Goal: Task Accomplishment & Management: Use online tool/utility

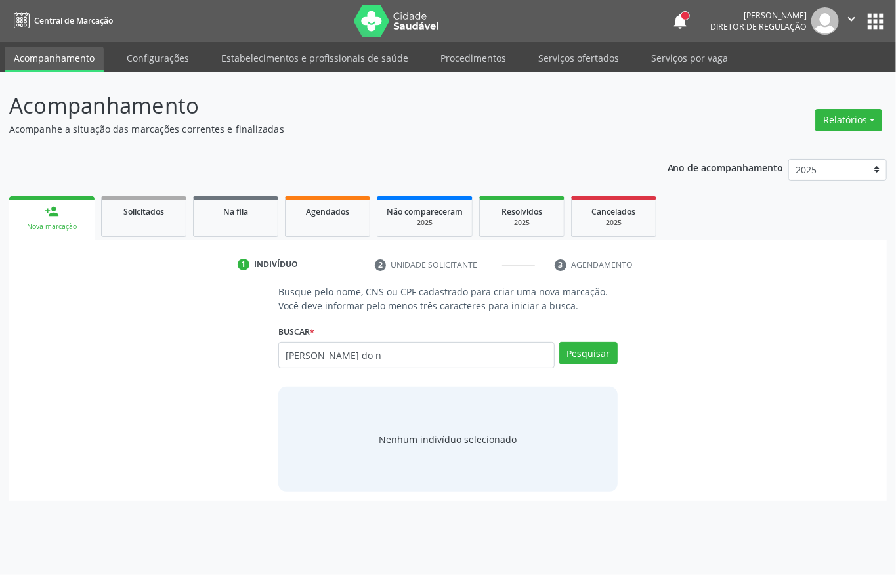
type input "[PERSON_NAME] do n"
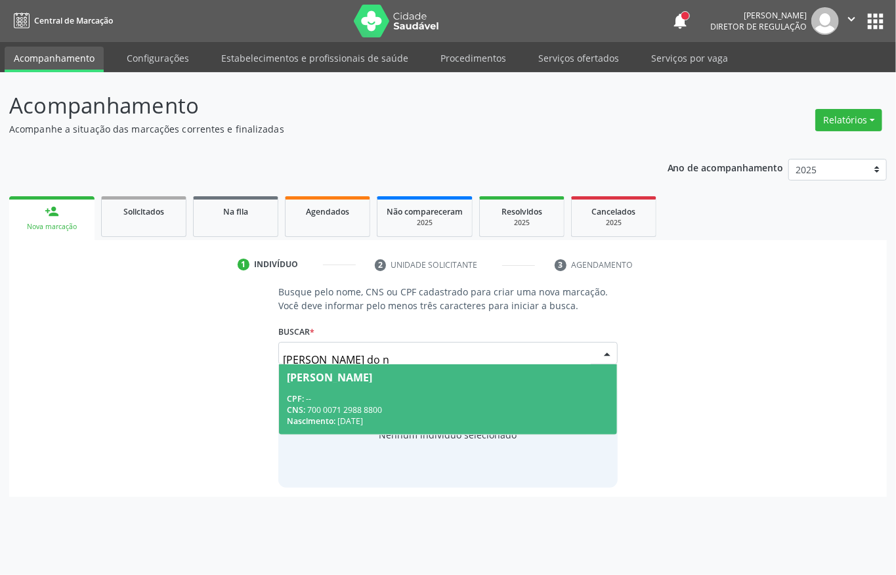
click at [368, 380] on div "[PERSON_NAME]" at bounding box center [329, 377] width 85 height 11
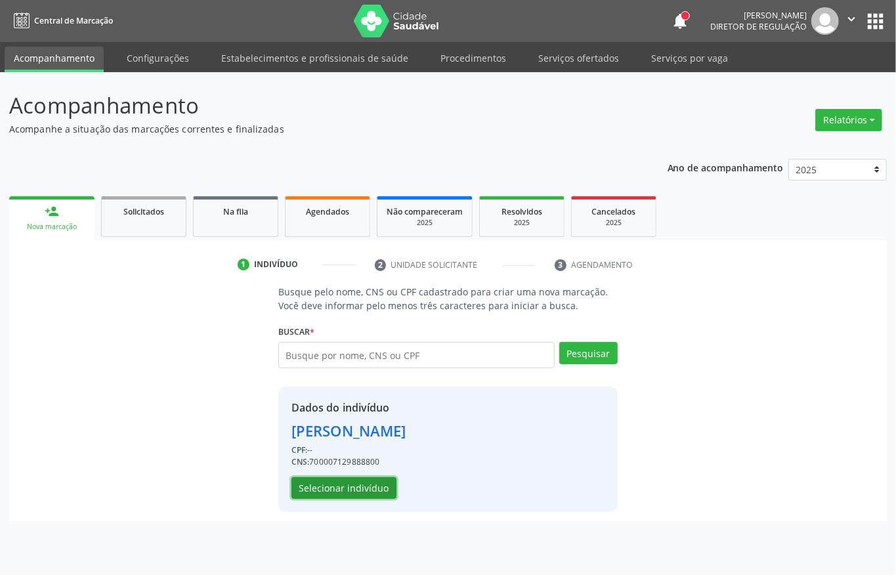
click at [353, 479] on button "Selecionar indivíduo" at bounding box center [344, 488] width 105 height 22
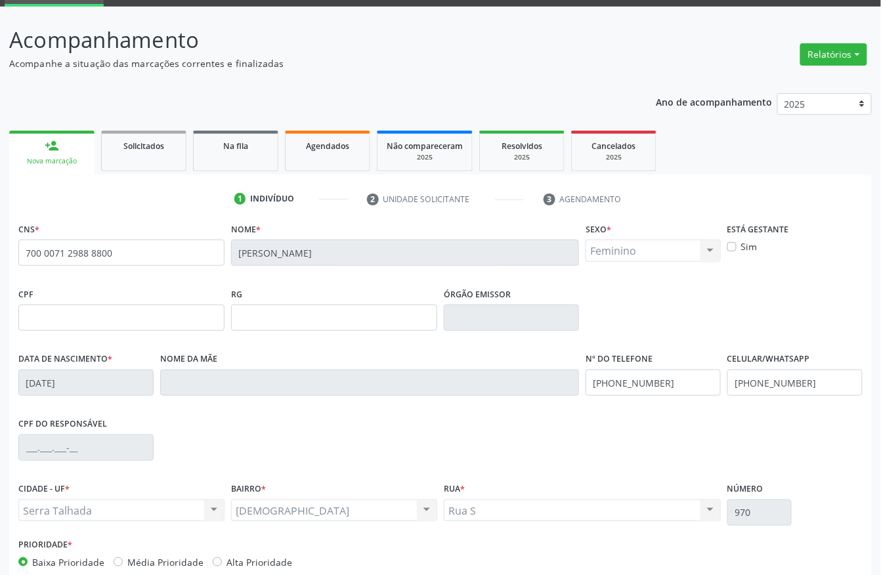
scroll to position [137, 0]
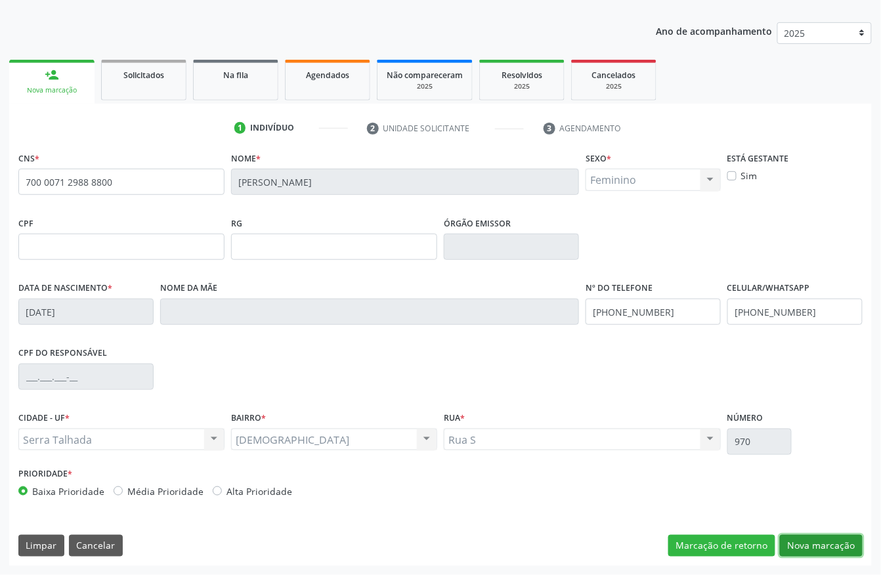
click at [802, 541] on button "Nova marcação" at bounding box center [821, 546] width 83 height 22
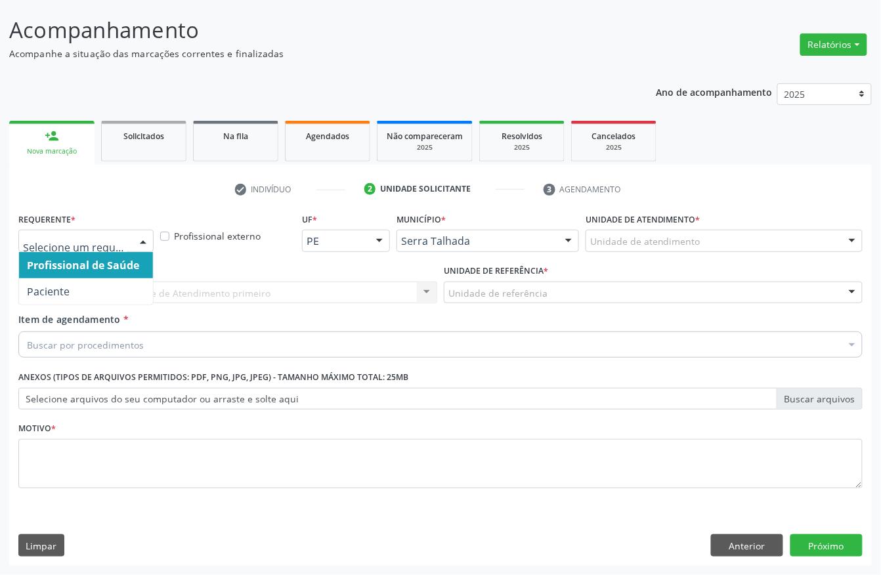
click at [127, 235] on div at bounding box center [85, 241] width 135 height 22
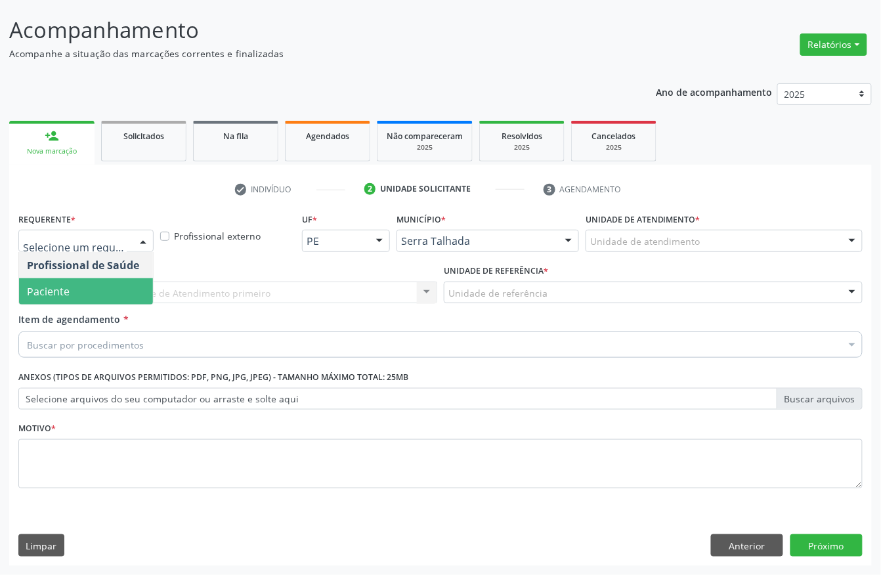
click at [88, 284] on span "Paciente" at bounding box center [86, 291] width 134 height 26
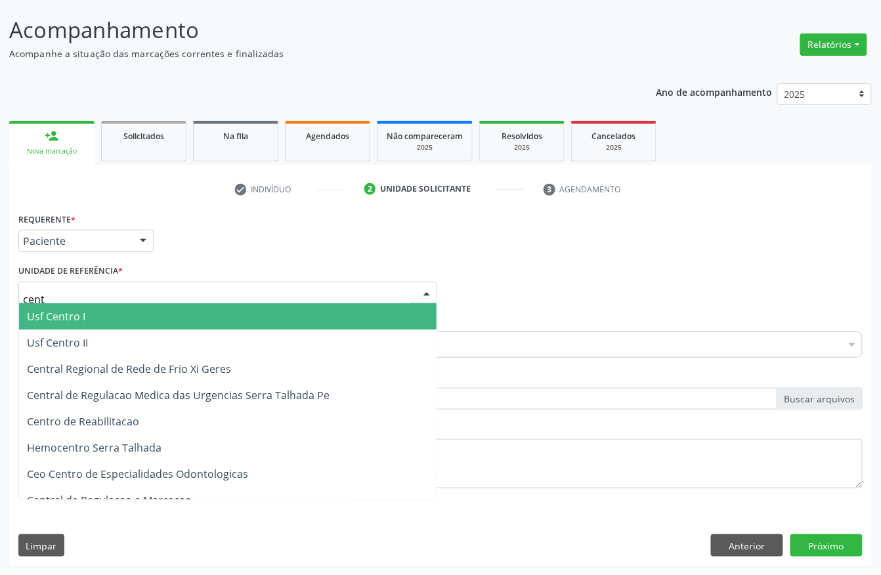
type input "centr"
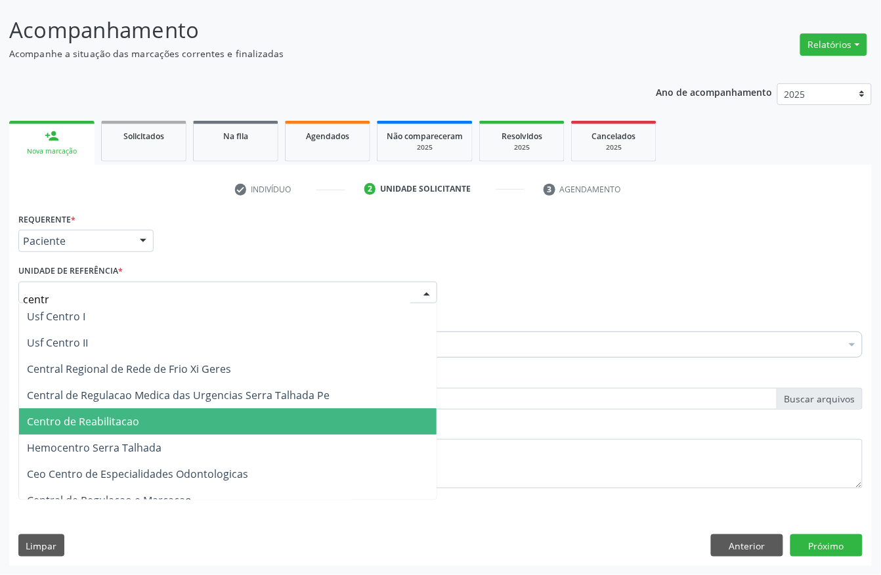
click at [124, 414] on span "Centro de Reabilitacao" at bounding box center [83, 421] width 112 height 14
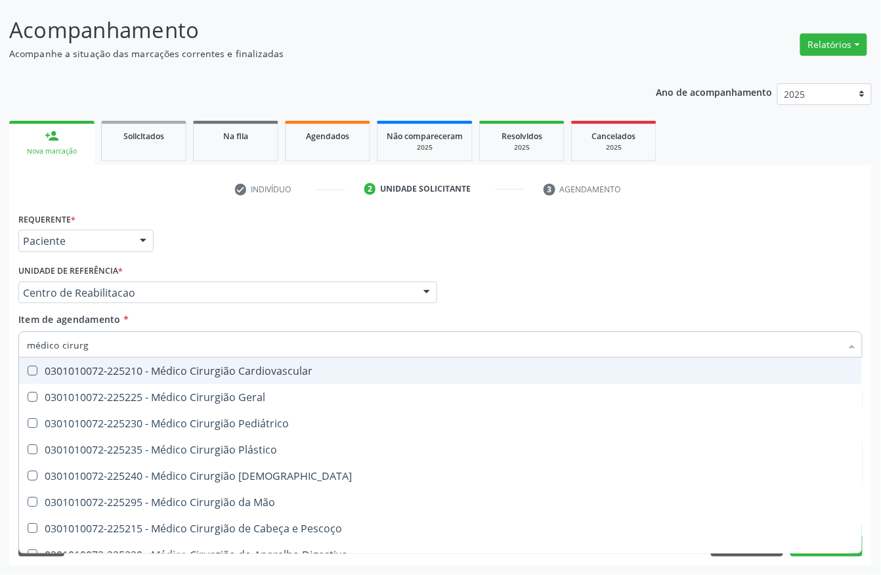
type input "médico cirurgi"
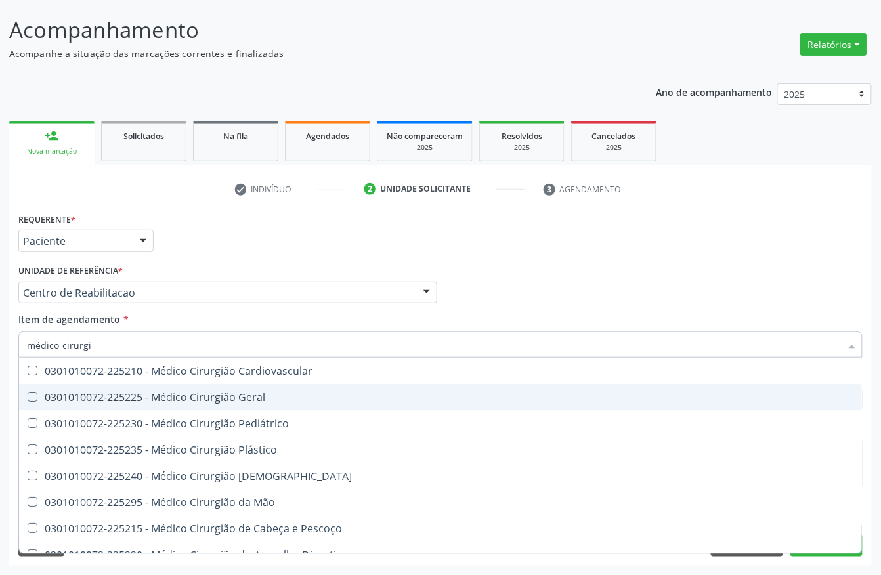
click at [99, 392] on div "0301010072-225225 - Médico Cirurgião Geral" at bounding box center [440, 397] width 827 height 11
checkbox Geral "true"
click at [0, 374] on div "Acompanhamento Acompanhe a situação das marcações correntes e finalizadas Relat…" at bounding box center [440, 286] width 881 height 579
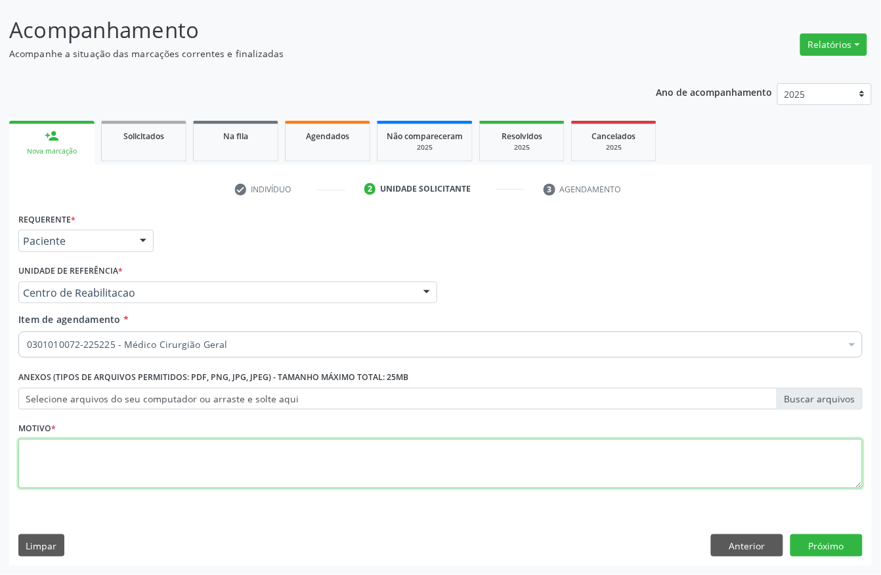
click at [119, 449] on textarea at bounding box center [440, 464] width 845 height 50
type textarea "."
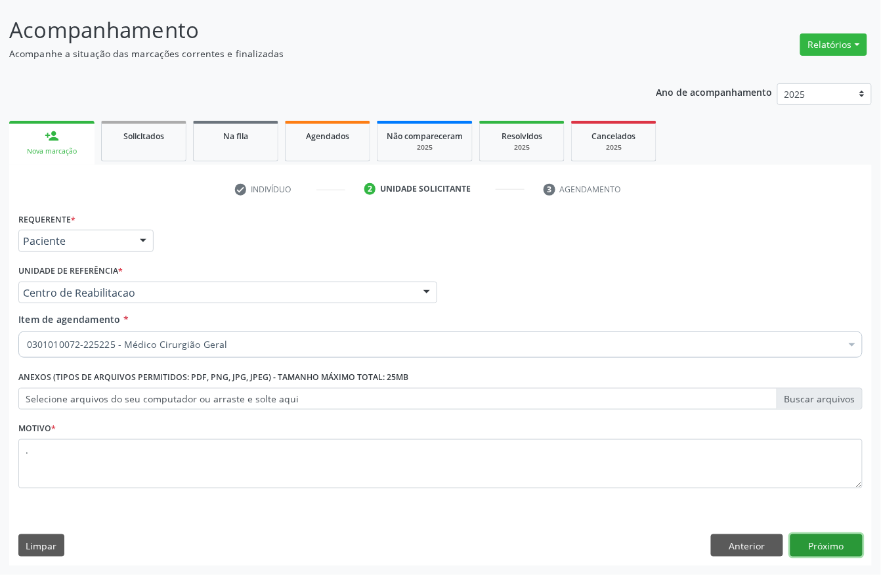
click at [836, 545] on button "Próximo" at bounding box center [827, 546] width 72 height 22
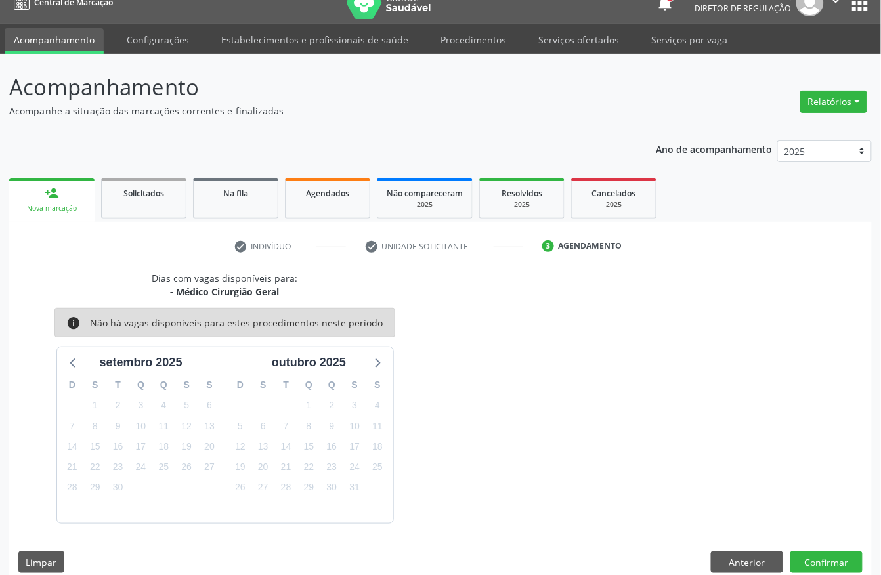
scroll to position [37, 0]
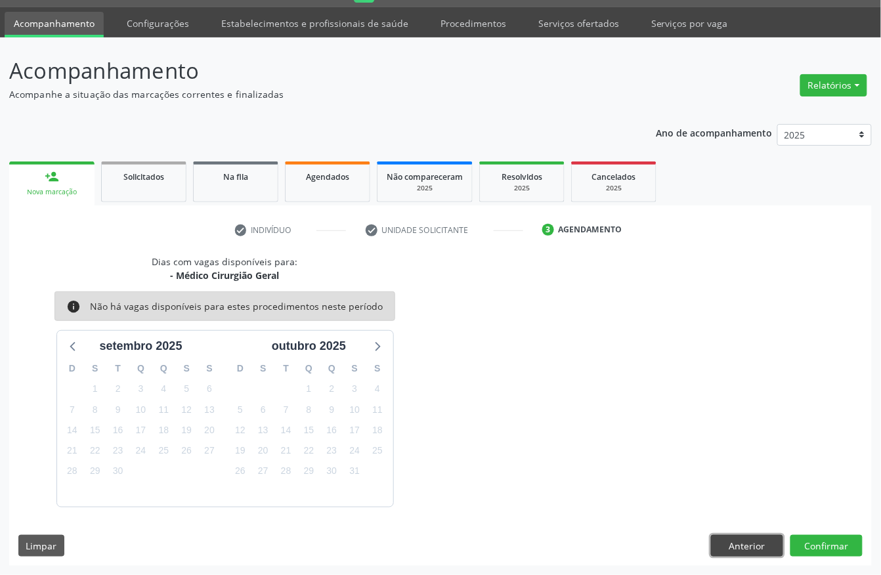
click at [726, 544] on button "Anterior" at bounding box center [747, 546] width 72 height 22
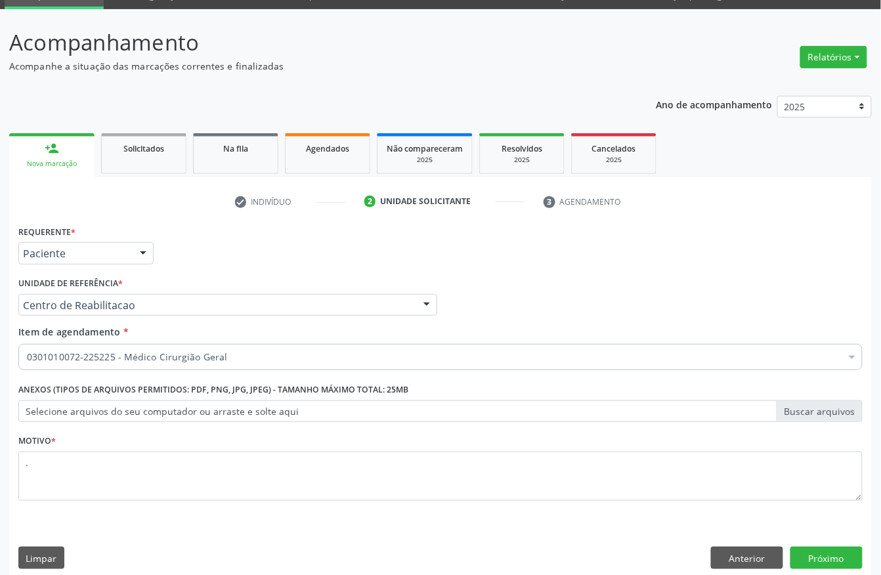
scroll to position [77, 0]
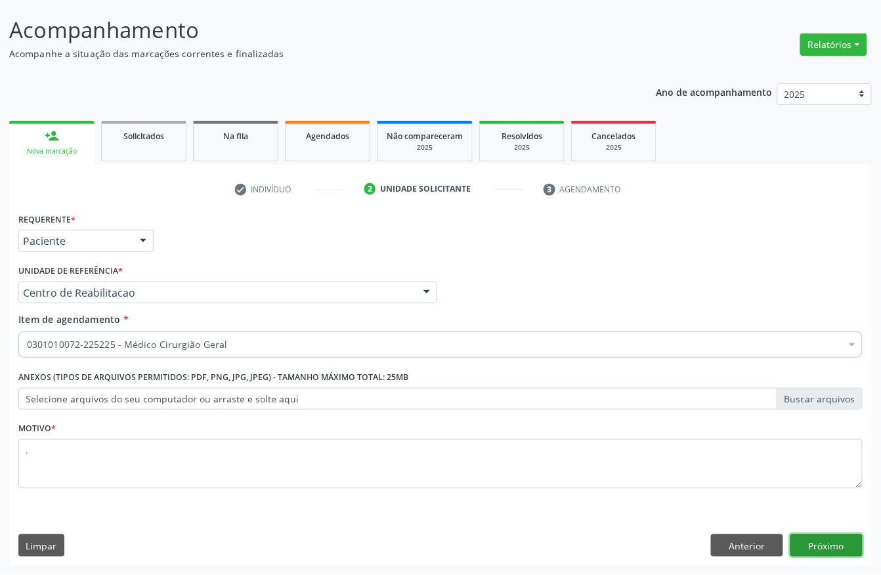
click at [817, 540] on button "Próximo" at bounding box center [827, 546] width 72 height 22
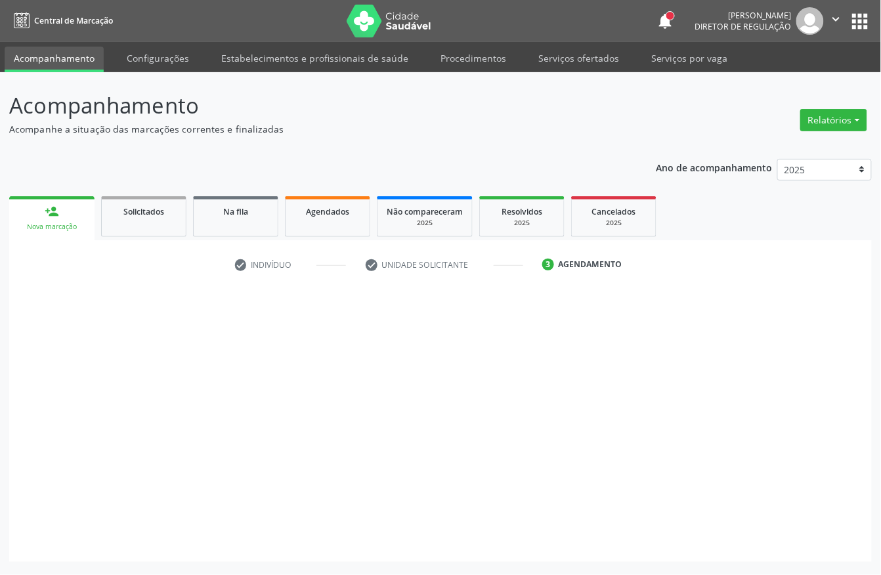
scroll to position [0, 0]
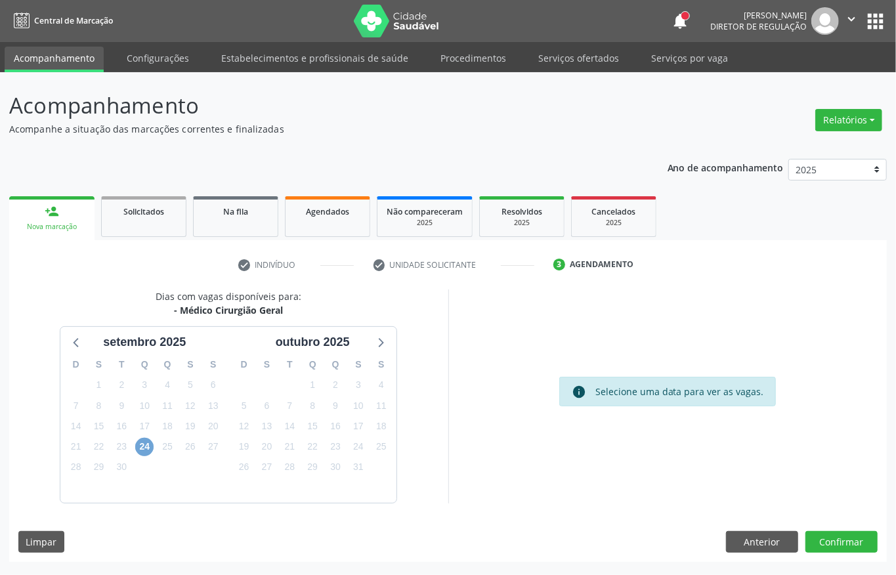
click at [143, 444] on span "24" at bounding box center [144, 447] width 18 height 18
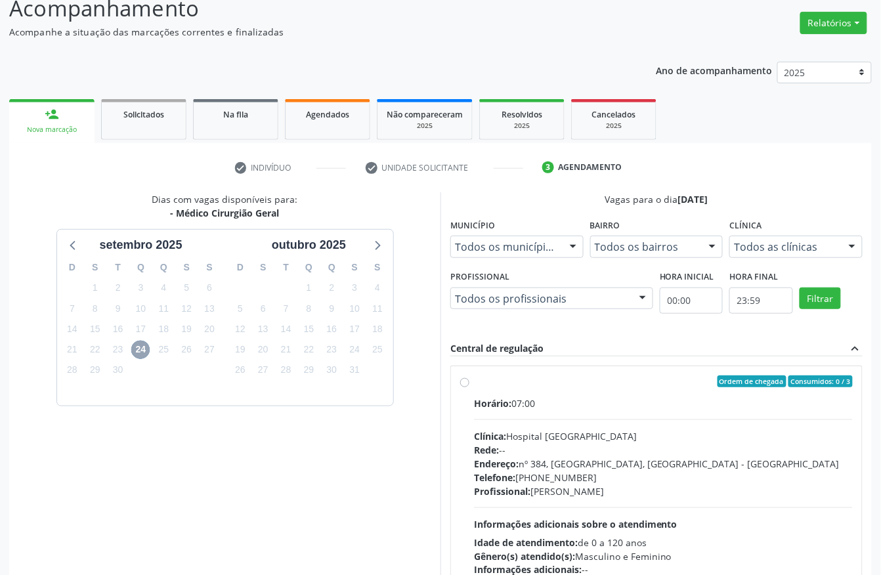
scroll to position [188, 0]
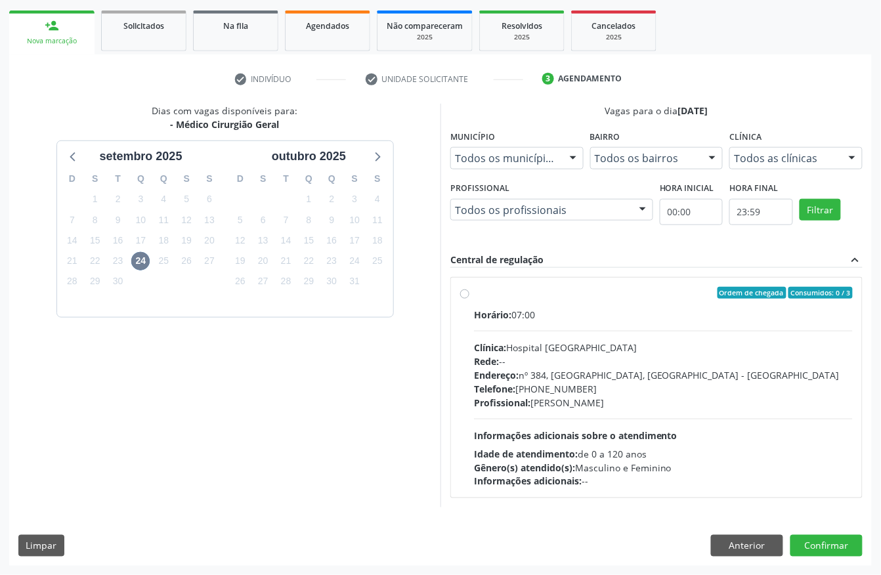
click at [641, 368] on div "Endereço: nº 384, [GEOGRAPHIC_DATA], [GEOGRAPHIC_DATA] - [GEOGRAPHIC_DATA]" at bounding box center [663, 375] width 379 height 14
click at [470, 299] on input "Ordem de chegada Consumidos: 0 / 3 Horário: 07:00 Clínica: Hospital [GEOGRAPHIC…" at bounding box center [464, 293] width 9 height 12
radio input "true"
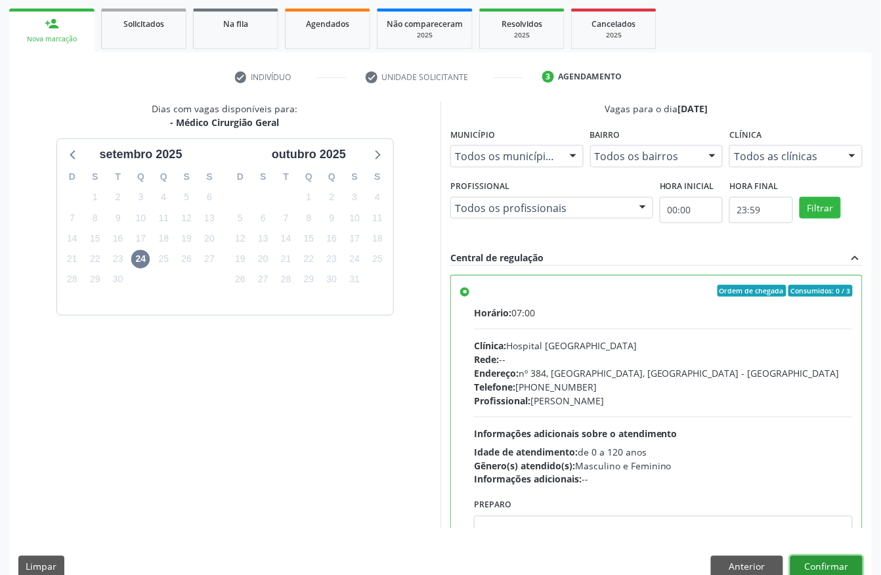
click at [810, 560] on button "Confirmar" at bounding box center [827, 567] width 72 height 22
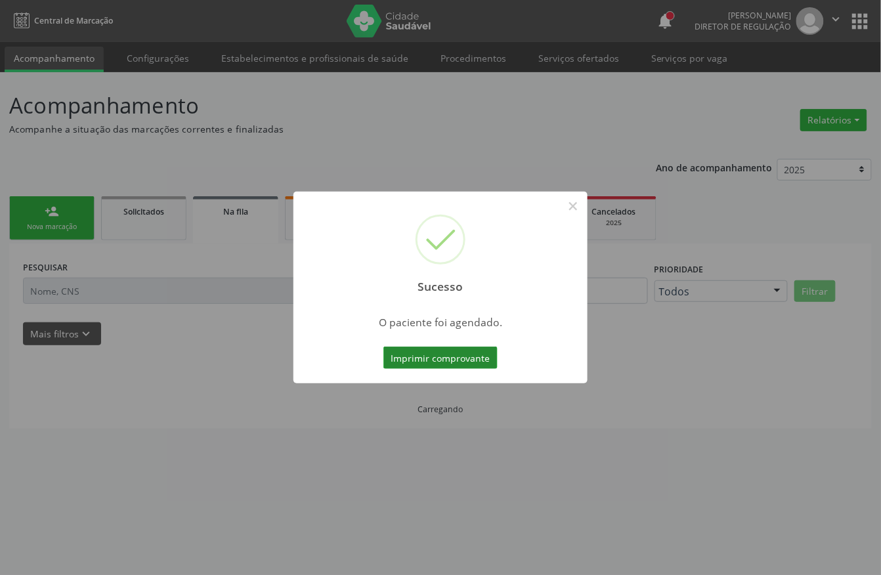
scroll to position [0, 0]
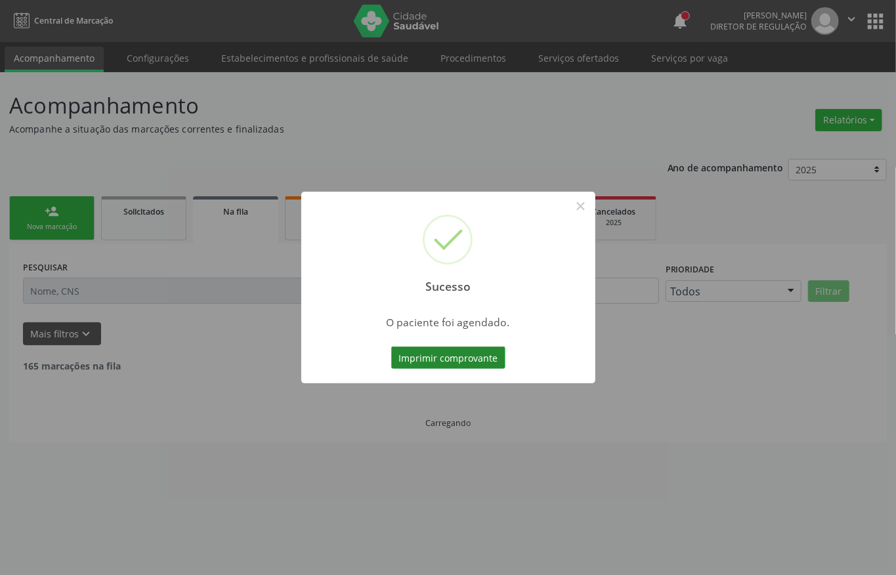
click at [445, 358] on button "Imprimir comprovante" at bounding box center [448, 358] width 114 height 22
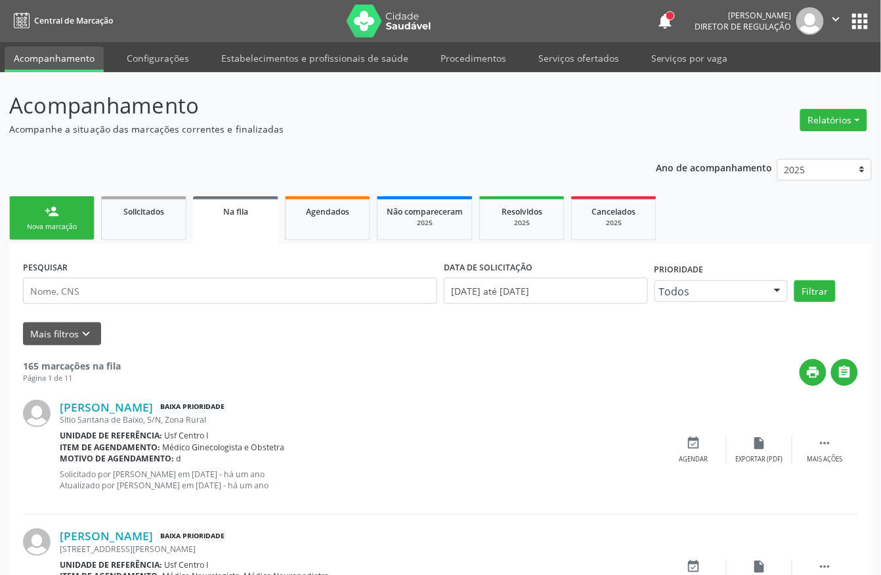
drag, startPoint x: 67, startPoint y: 222, endPoint x: 255, endPoint y: 92, distance: 228.4
click at [67, 222] on div "Nova marcação" at bounding box center [52, 227] width 66 height 10
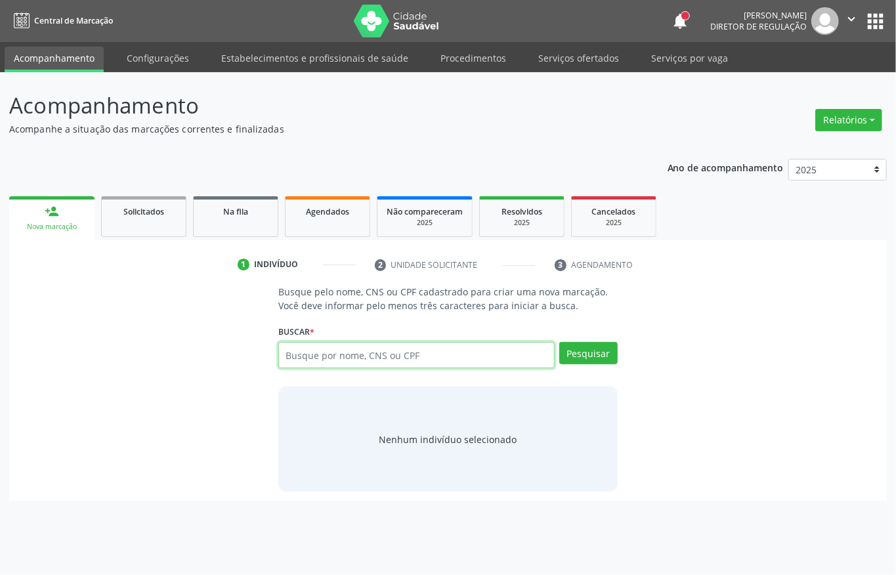
click at [324, 347] on input "text" at bounding box center [416, 355] width 276 height 26
type input "702805638611162"
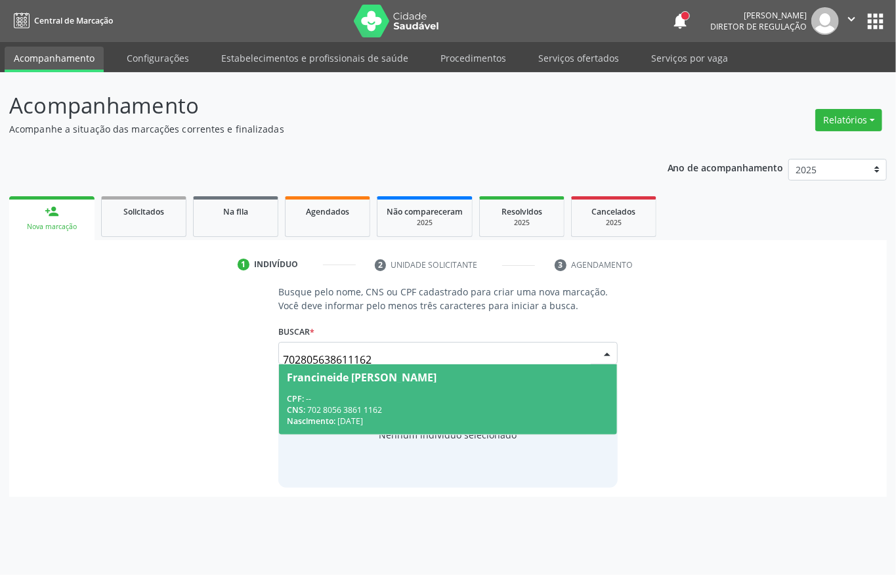
click at [332, 381] on div "Francineide [PERSON_NAME]" at bounding box center [362, 377] width 150 height 11
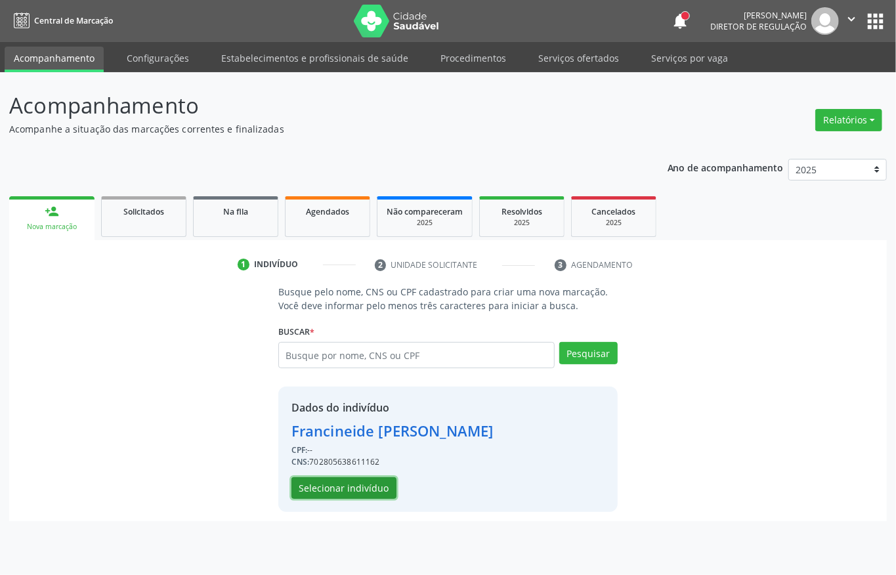
click at [334, 481] on button "Selecionar indivíduo" at bounding box center [344, 488] width 105 height 22
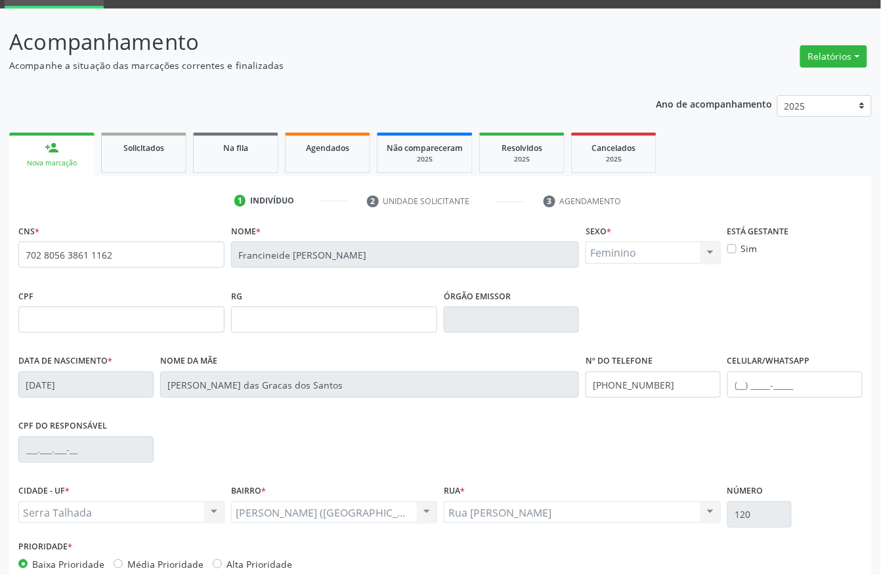
scroll to position [137, 0]
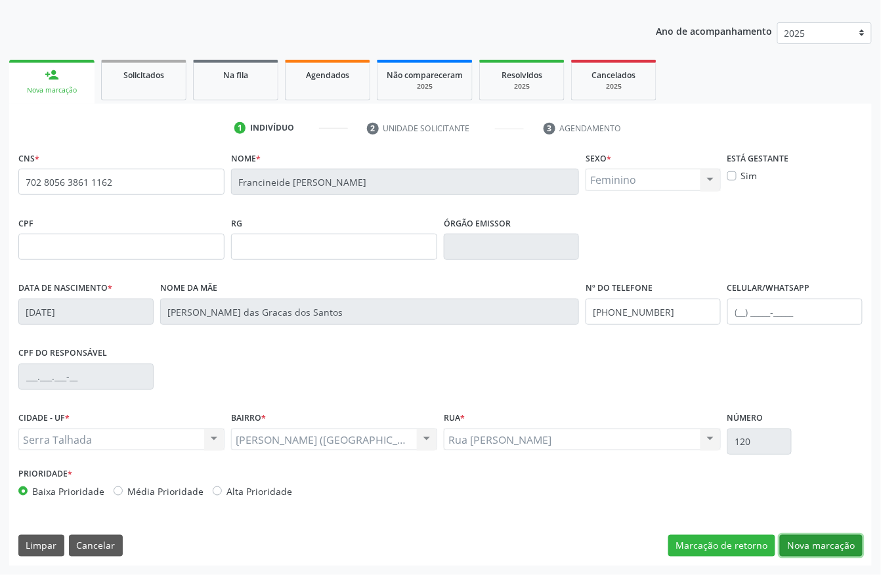
click at [804, 539] on button "Nova marcação" at bounding box center [821, 546] width 83 height 22
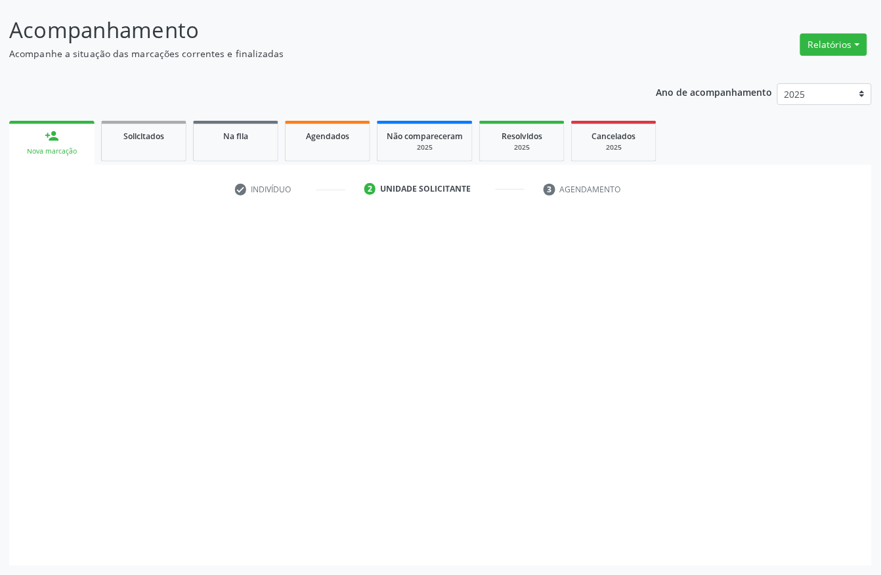
scroll to position [77, 0]
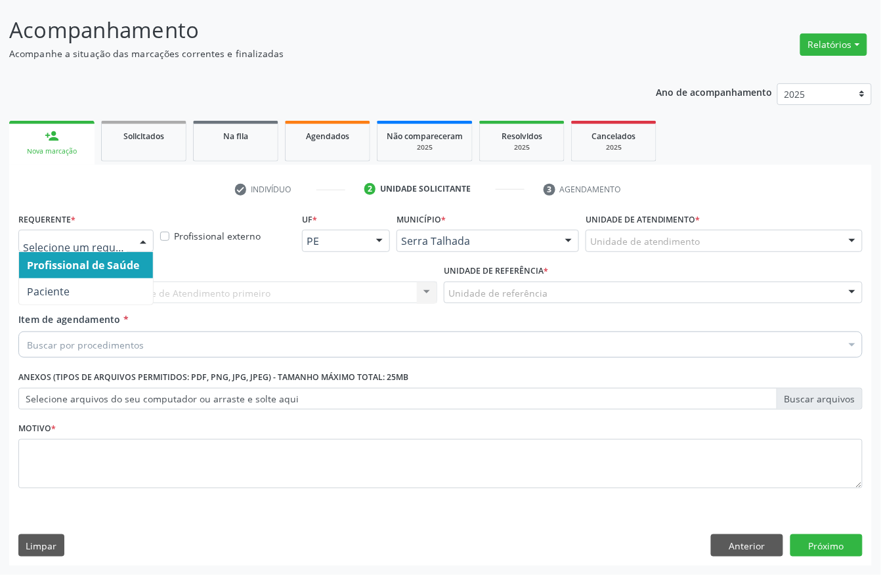
click at [148, 242] on div at bounding box center [143, 241] width 20 height 22
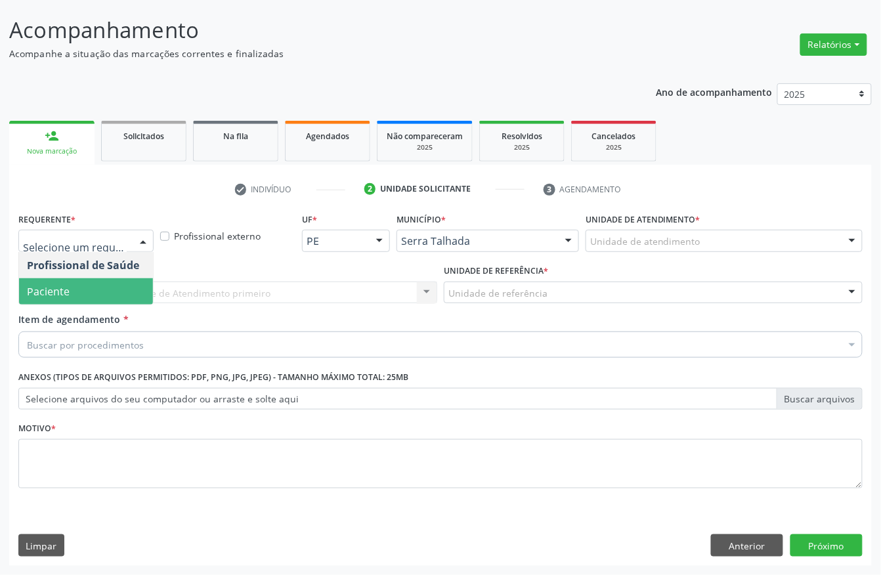
click at [125, 289] on span "Paciente" at bounding box center [86, 291] width 134 height 26
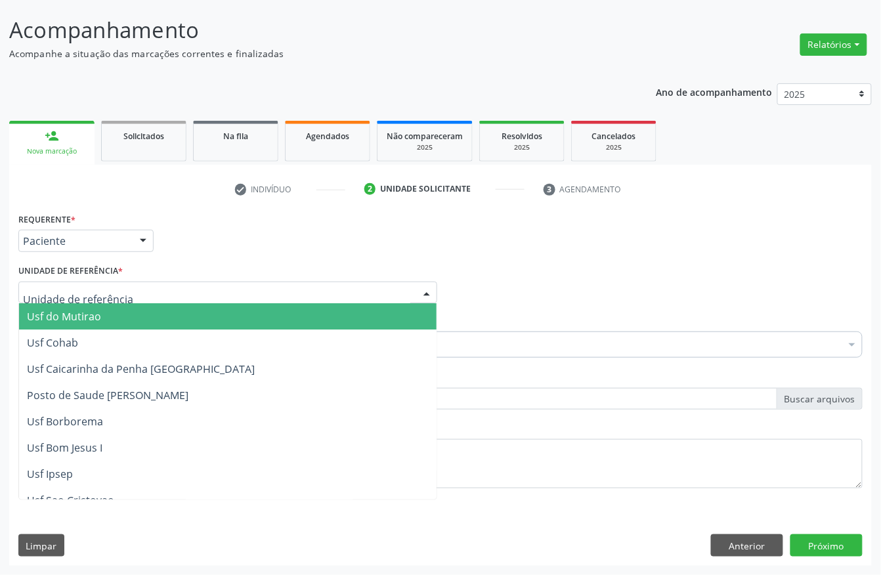
click at [126, 287] on div at bounding box center [227, 293] width 419 height 22
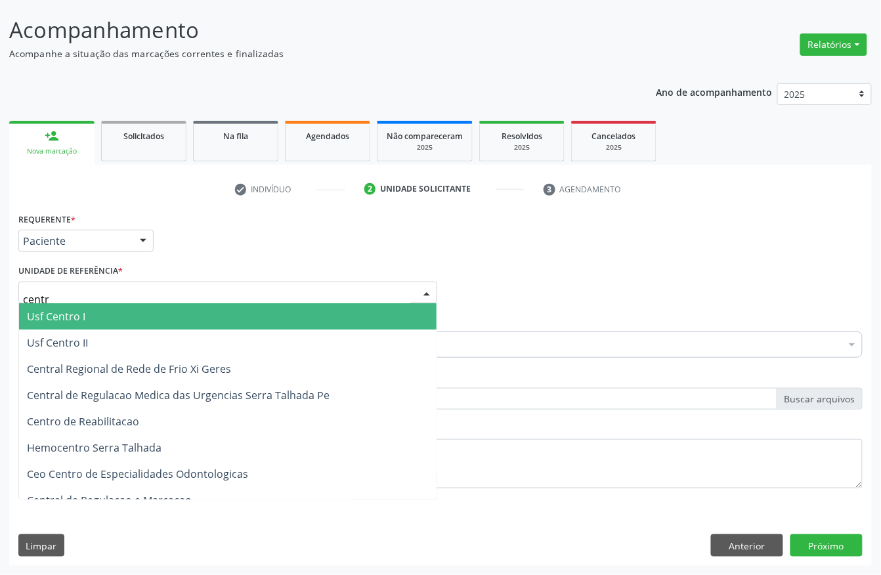
type input "centro"
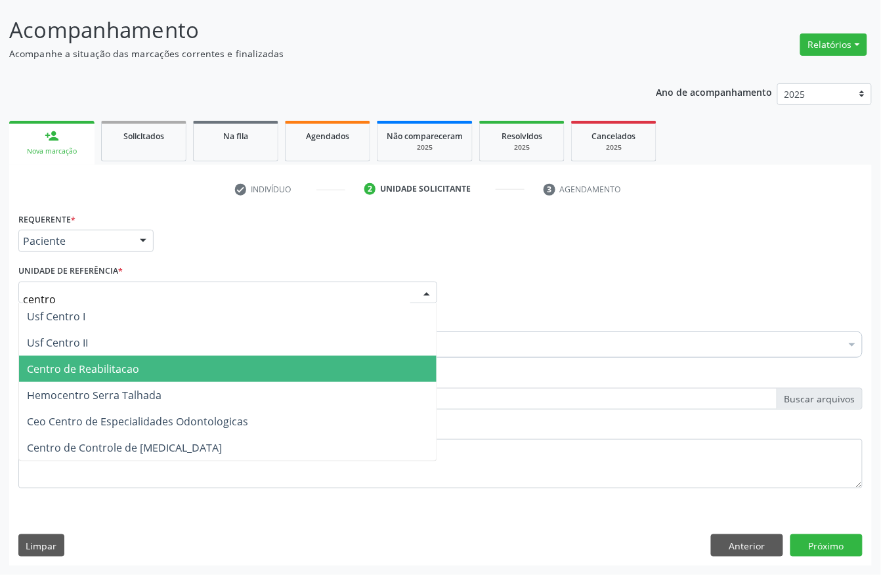
click at [116, 359] on span "Centro de Reabilitacao" at bounding box center [228, 369] width 418 height 26
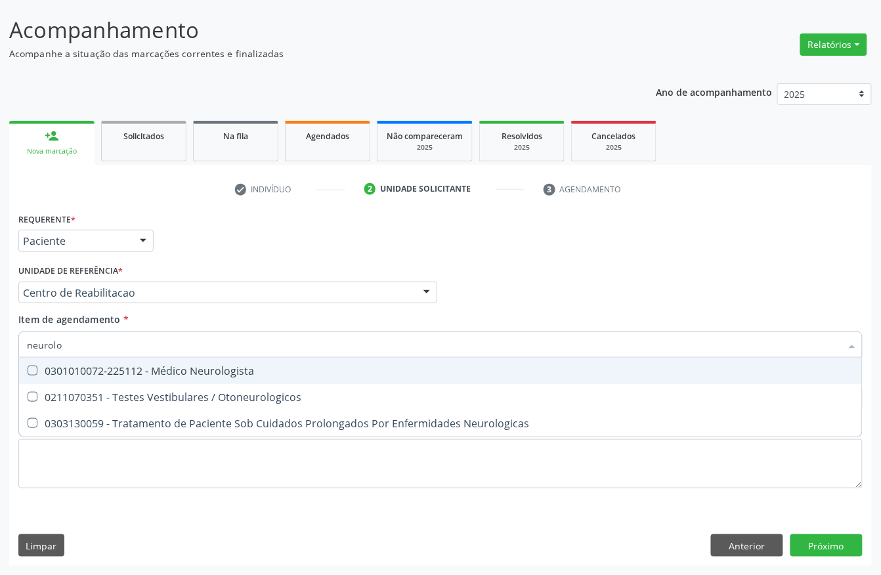
type input "neurolog"
click at [134, 368] on div "0301010072-225112 - Médico Neurologista" at bounding box center [440, 371] width 827 height 11
checkbox Neurologista "true"
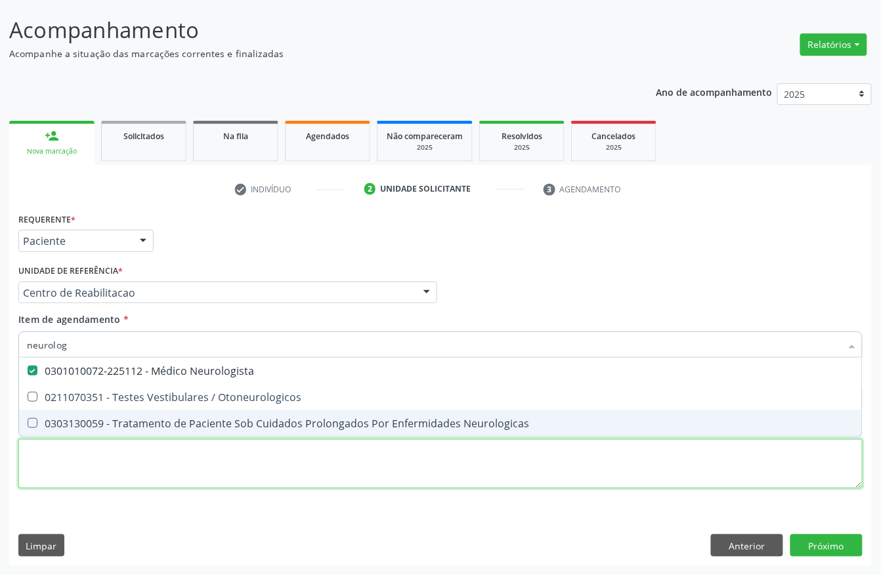
click at [85, 454] on div "Requerente * Paciente Profissional de Saúde Paciente Nenhum resultado encontrad…" at bounding box center [440, 357] width 845 height 297
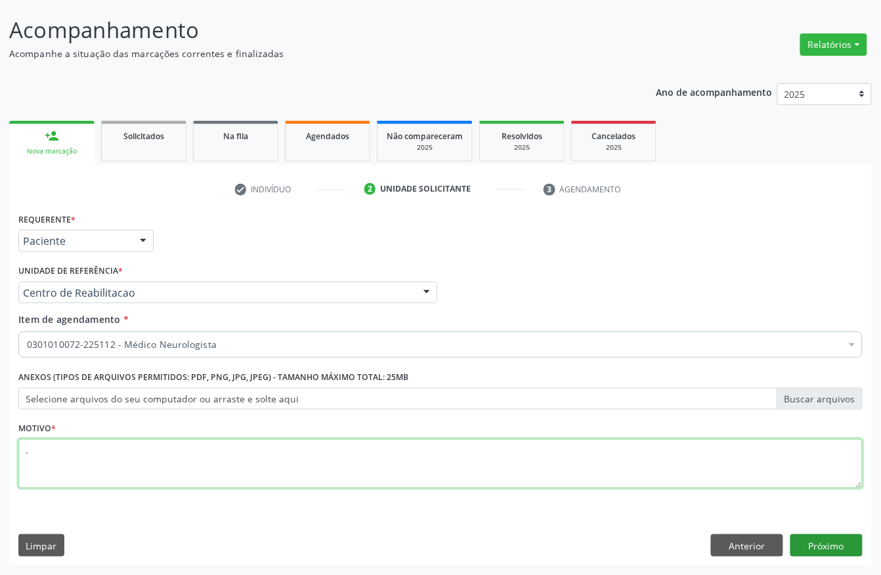
type textarea "."
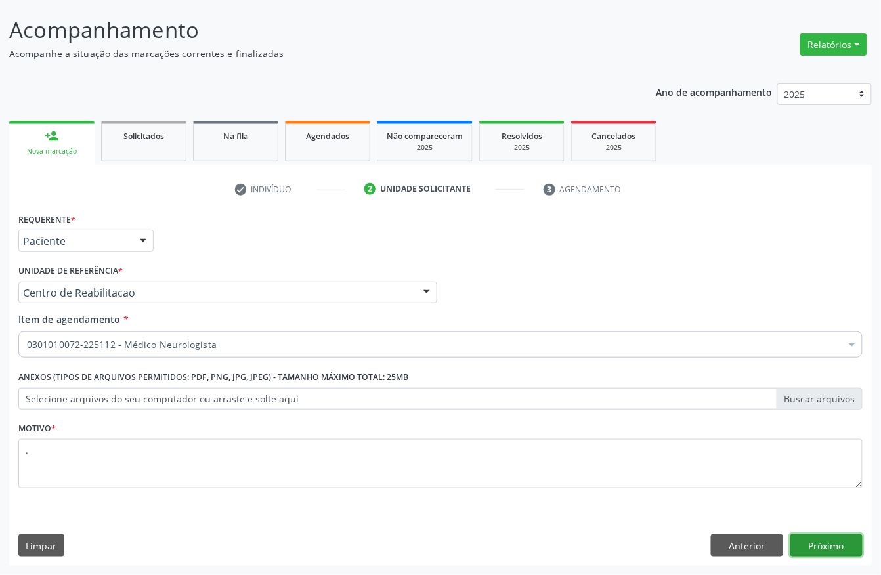
click at [804, 542] on button "Próximo" at bounding box center [827, 546] width 72 height 22
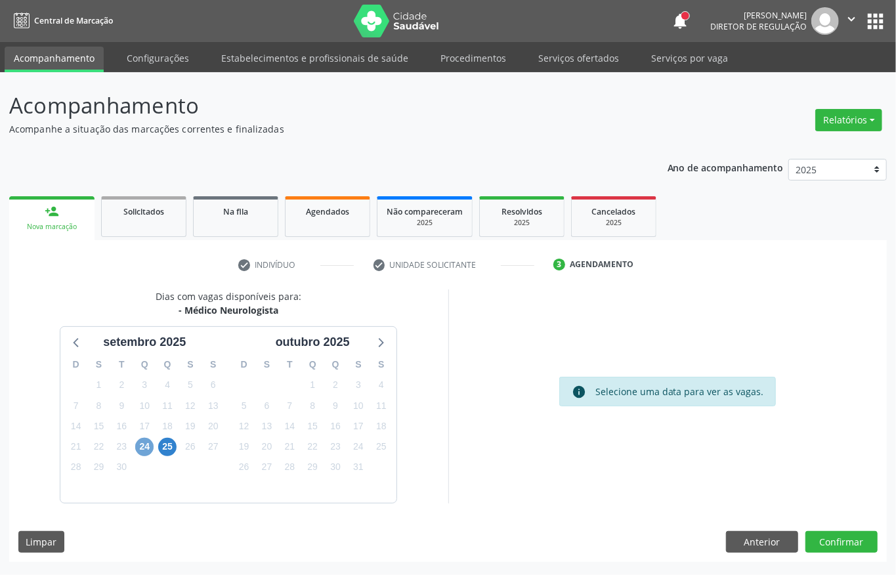
click at [148, 445] on span "24" at bounding box center [144, 447] width 18 height 18
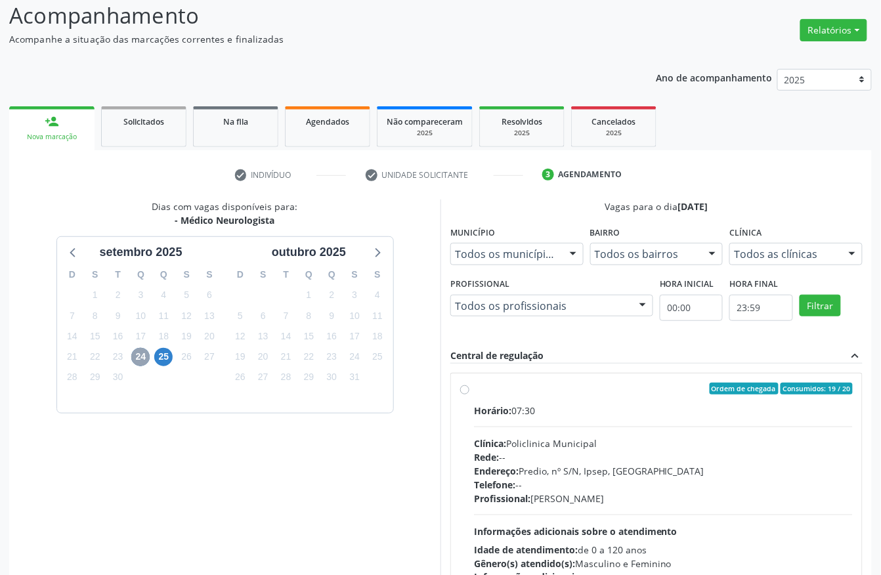
scroll to position [210, 0]
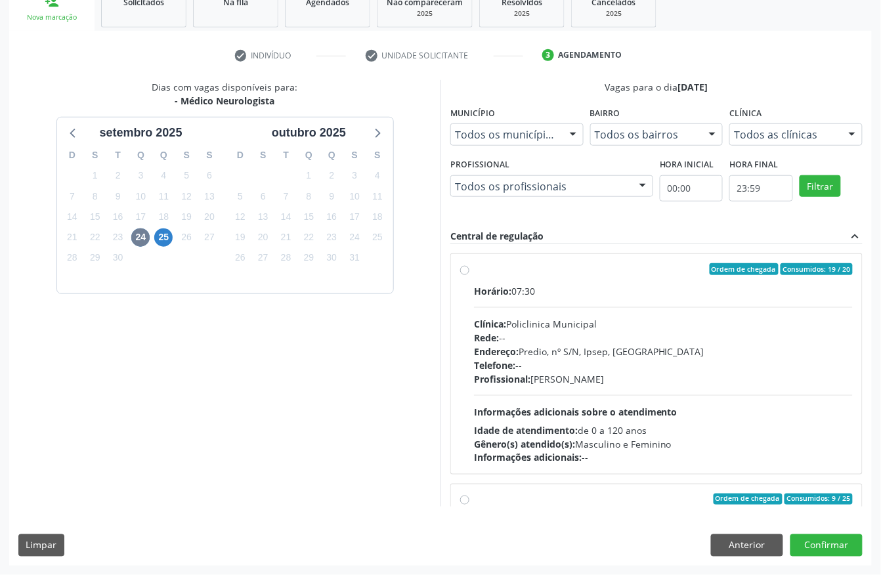
click at [610, 395] on hr at bounding box center [663, 395] width 379 height 1
click at [470, 275] on input "Ordem de chegada Consumidos: 19 / 20 Horário: 07:30 Clínica: Policlinica Munici…" at bounding box center [464, 269] width 9 height 12
radio input "true"
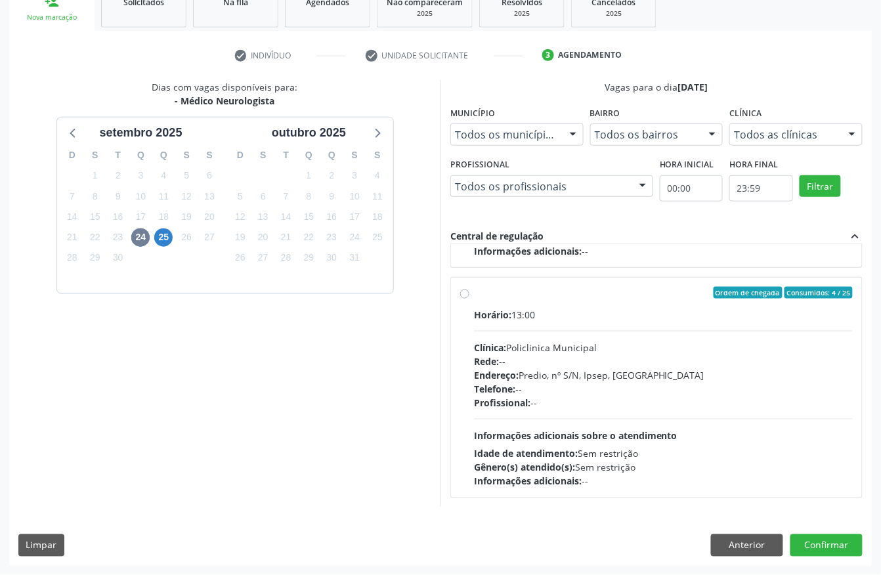
scroll to position [529, 0]
click at [815, 539] on button "Confirmar" at bounding box center [827, 546] width 72 height 22
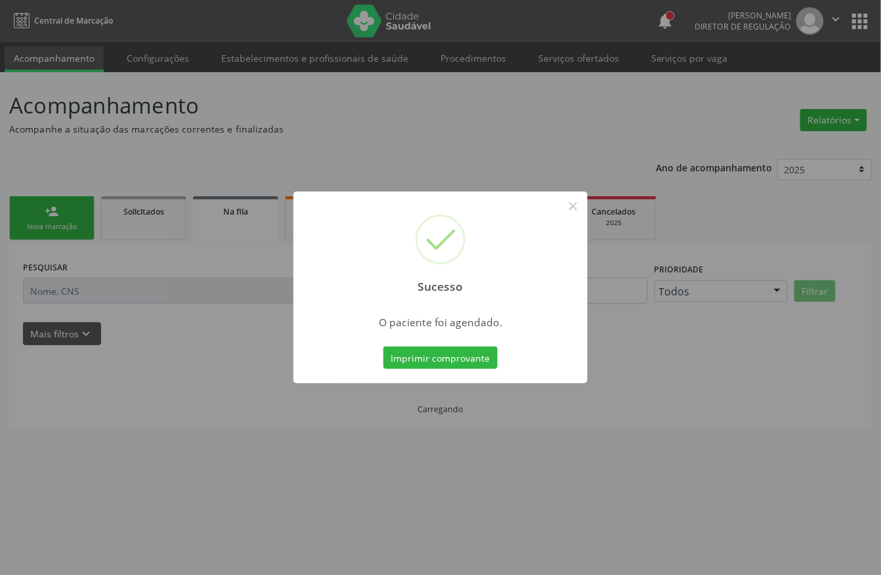
scroll to position [0, 0]
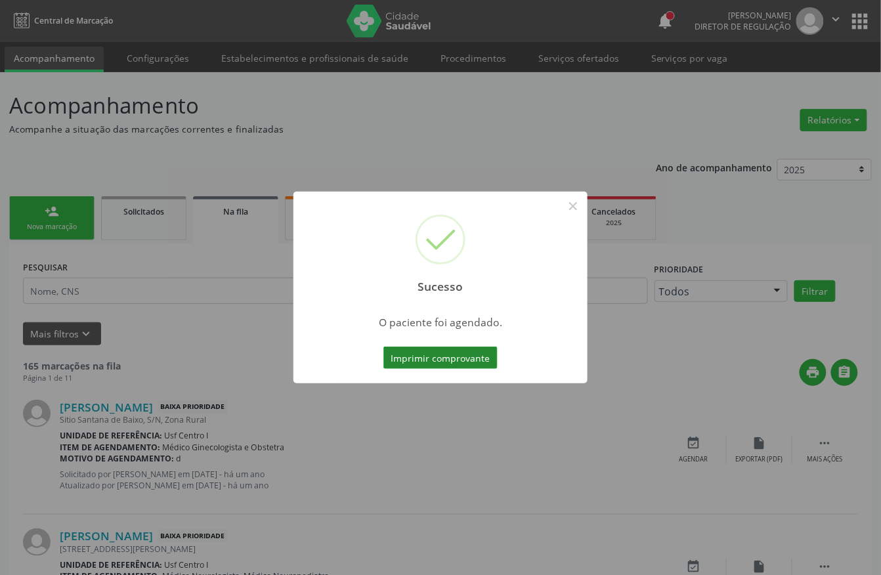
click at [479, 348] on button "Imprimir comprovante" at bounding box center [441, 358] width 114 height 22
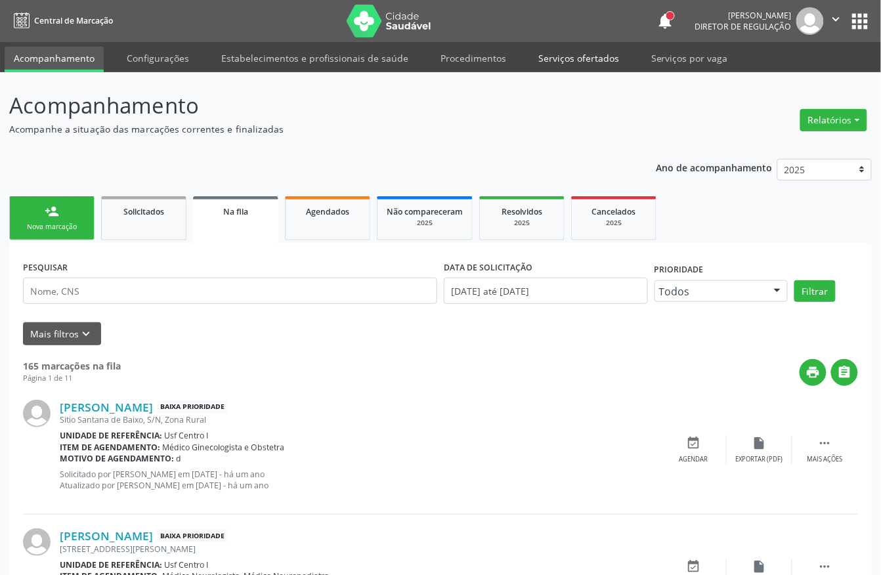
click at [565, 49] on link "Serviços ofertados" at bounding box center [578, 58] width 99 height 23
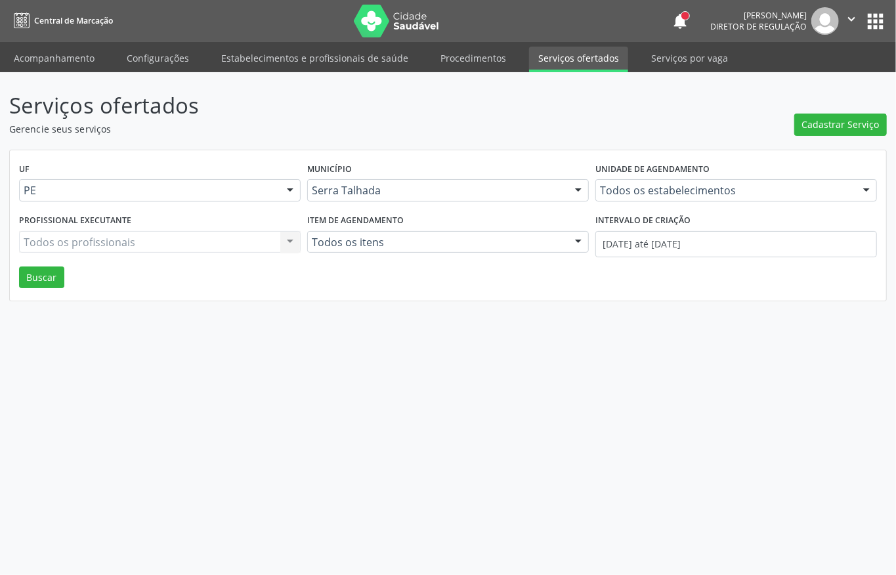
click at [675, 183] on div "Todos os estabelecimentos" at bounding box center [737, 190] width 282 height 22
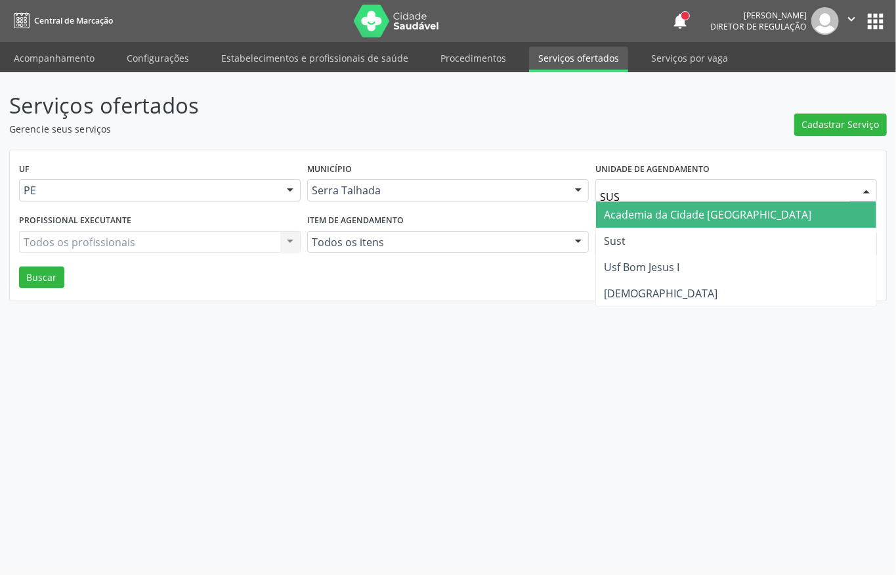
type input "SUST"
click at [661, 213] on span "Sust" at bounding box center [736, 215] width 280 height 26
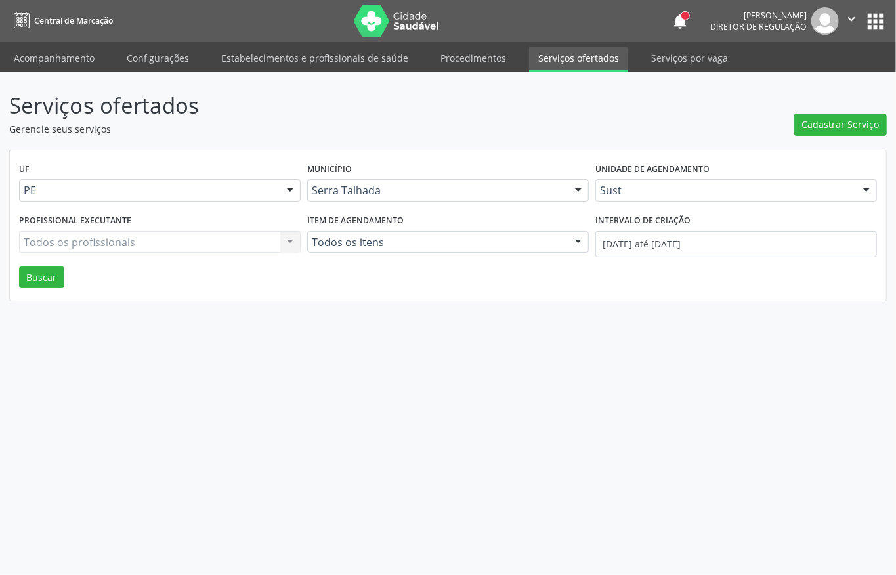
click at [649, 239] on div "UF PE PE Nenhum resultado encontrado para: " " Não há nenhuma opção para ser ex…" at bounding box center [448, 225] width 877 height 151
click at [628, 242] on input "[DATE] até [DATE]" at bounding box center [737, 244] width 282 height 26
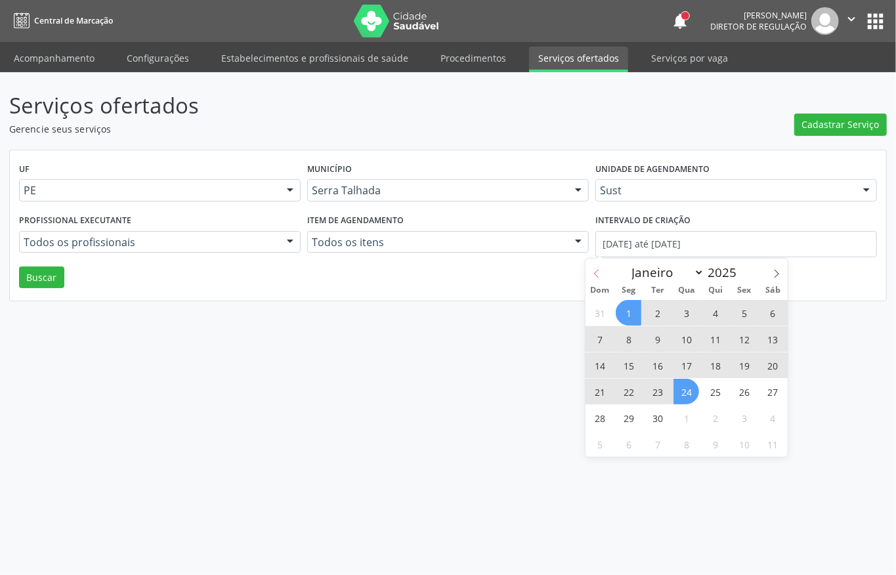
click at [603, 276] on span at bounding box center [597, 270] width 22 height 22
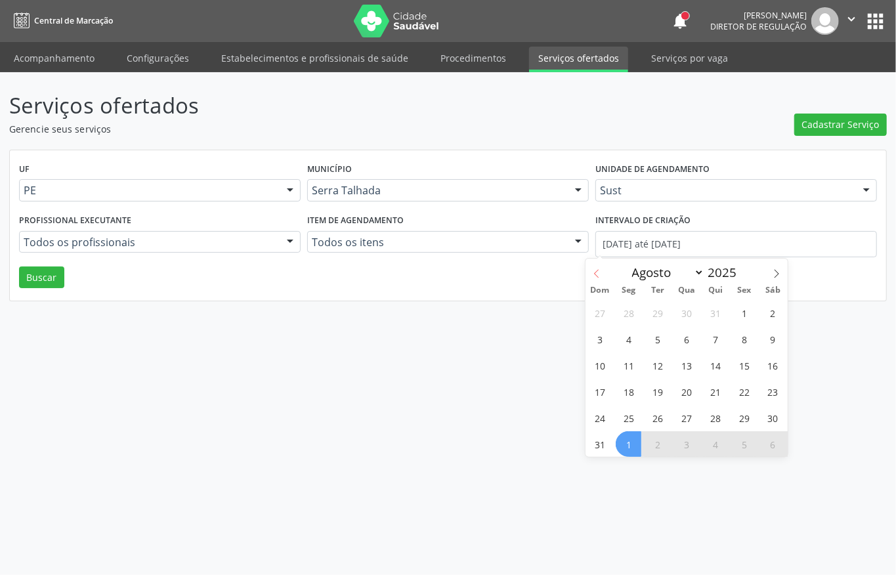
click at [603, 276] on span at bounding box center [597, 270] width 22 height 22
select select "6"
click at [626, 361] on span "14" at bounding box center [629, 366] width 26 height 26
type input "[DATE]"
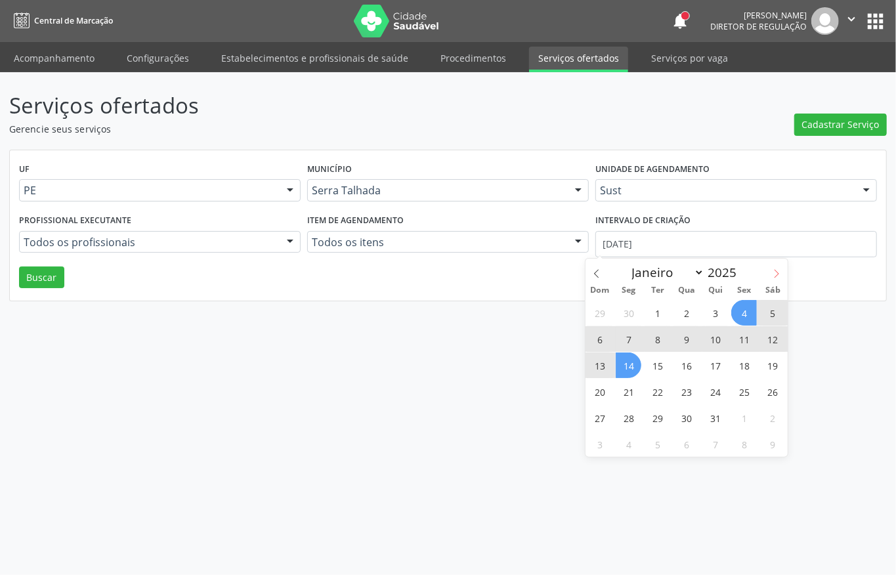
click at [779, 273] on icon at bounding box center [776, 273] width 9 height 9
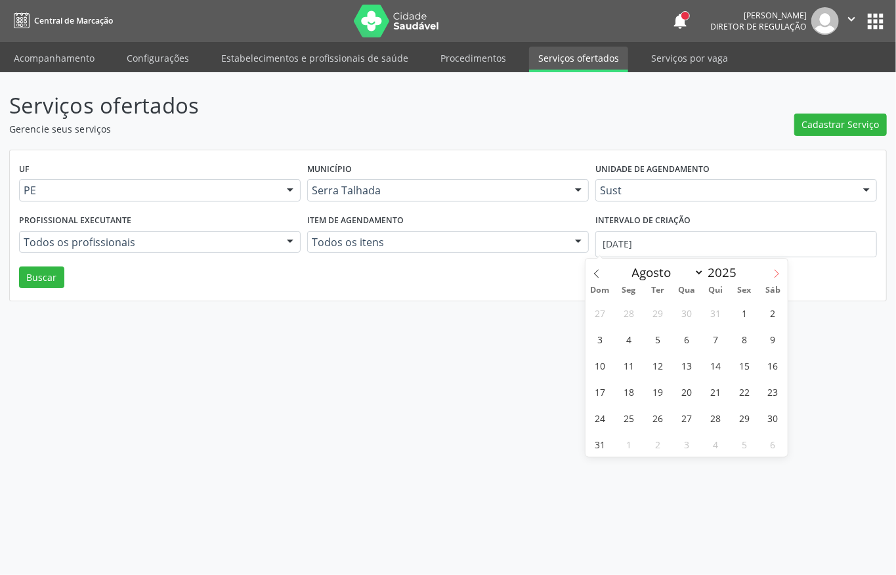
click at [779, 273] on icon at bounding box center [776, 273] width 9 height 9
select select "8"
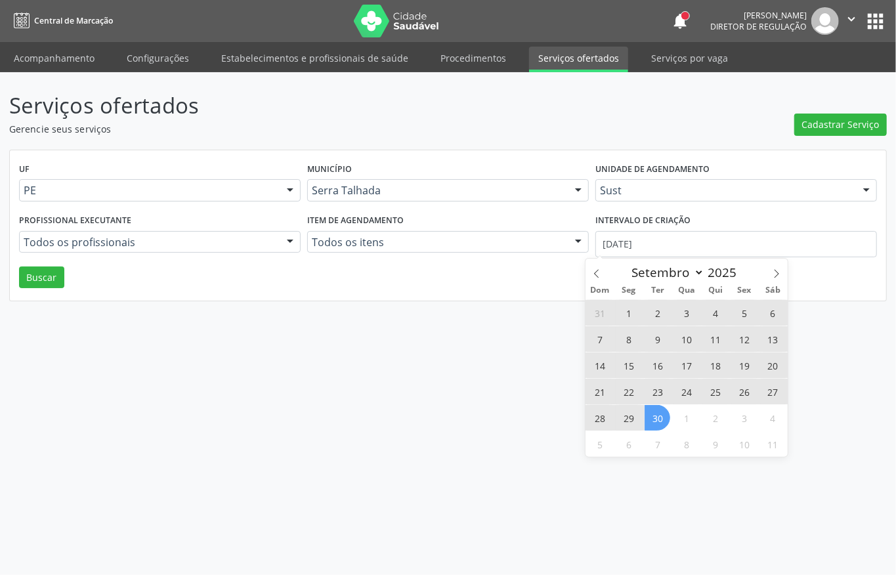
click at [665, 416] on span "30" at bounding box center [658, 418] width 26 height 26
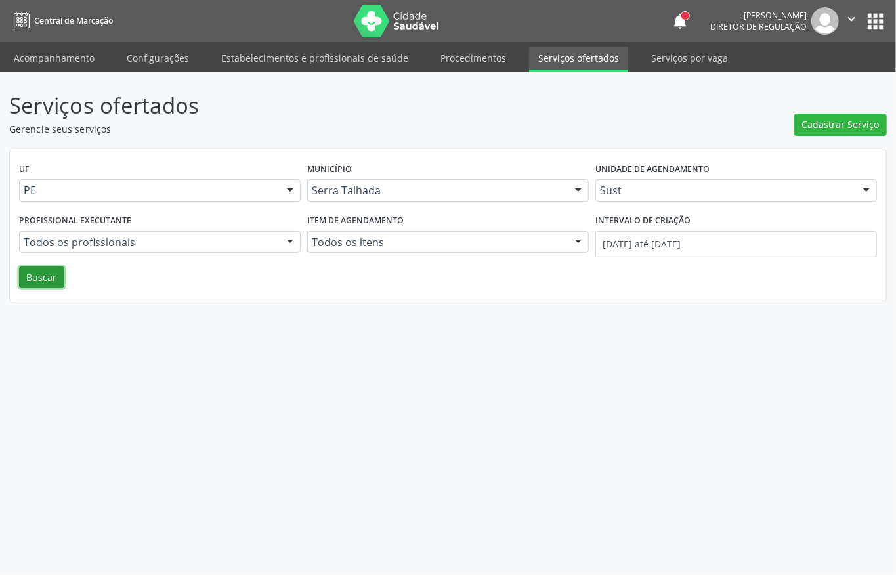
click at [54, 281] on button "Buscar" at bounding box center [41, 278] width 45 height 22
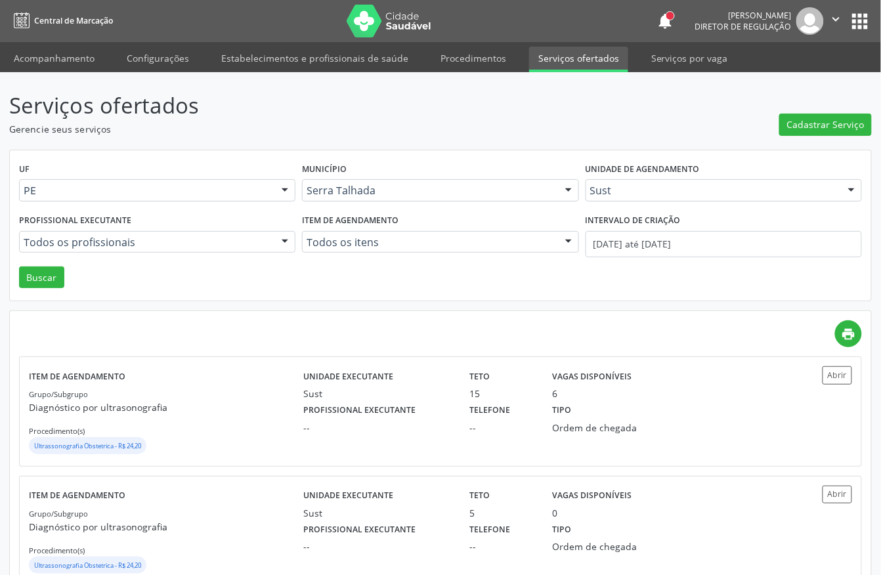
scroll to position [87, 0]
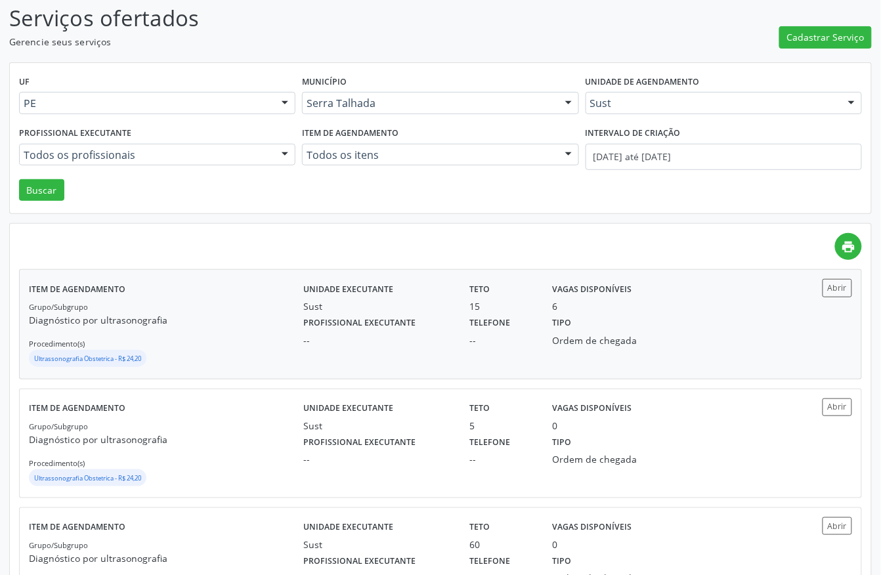
click at [380, 307] on div "Sust" at bounding box center [377, 306] width 148 height 14
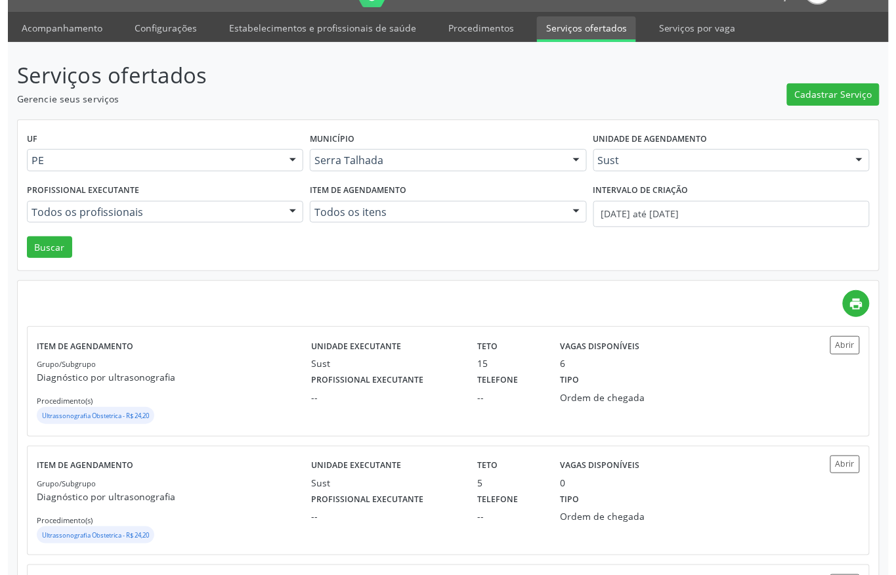
scroll to position [0, 0]
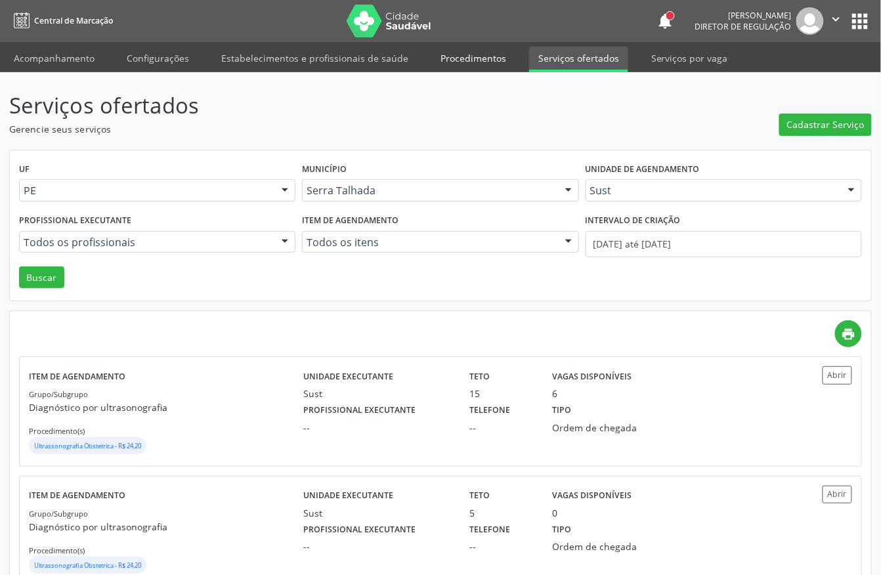
click at [477, 60] on link "Procedimentos" at bounding box center [473, 58] width 84 height 23
click at [455, 60] on link "Procedimentos" at bounding box center [473, 60] width 84 height 26
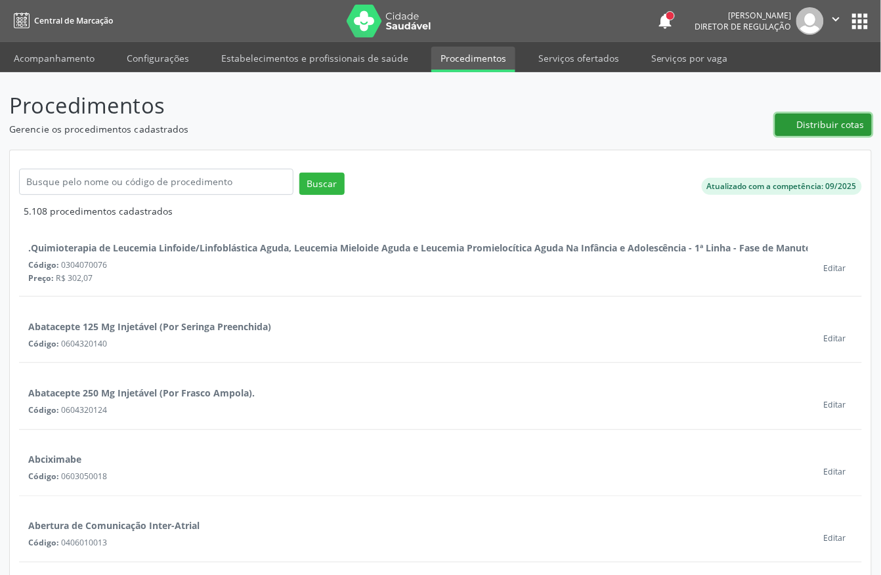
click at [826, 125] on span "Distribuir cotas" at bounding box center [831, 125] width 68 height 14
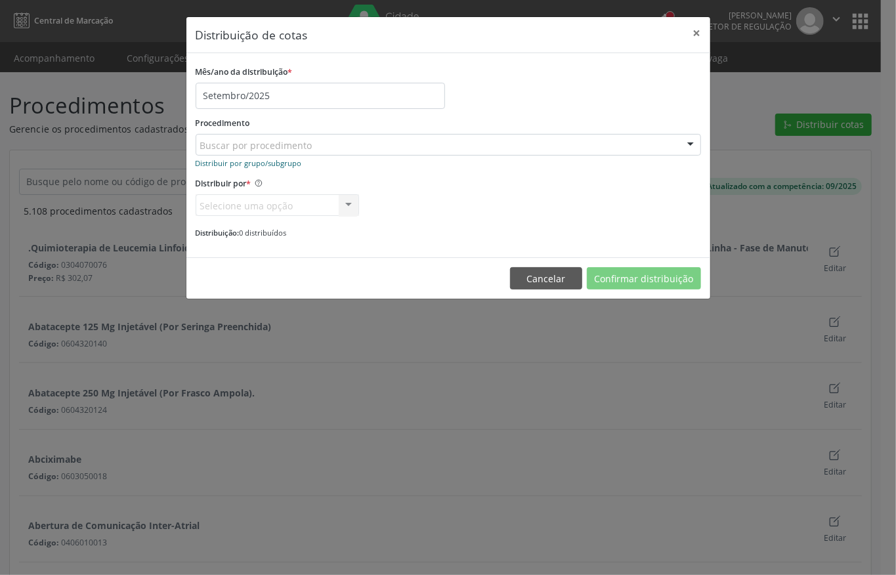
click at [280, 167] on small "Distribuir por grupo/subgrupo" at bounding box center [249, 163] width 106 height 10
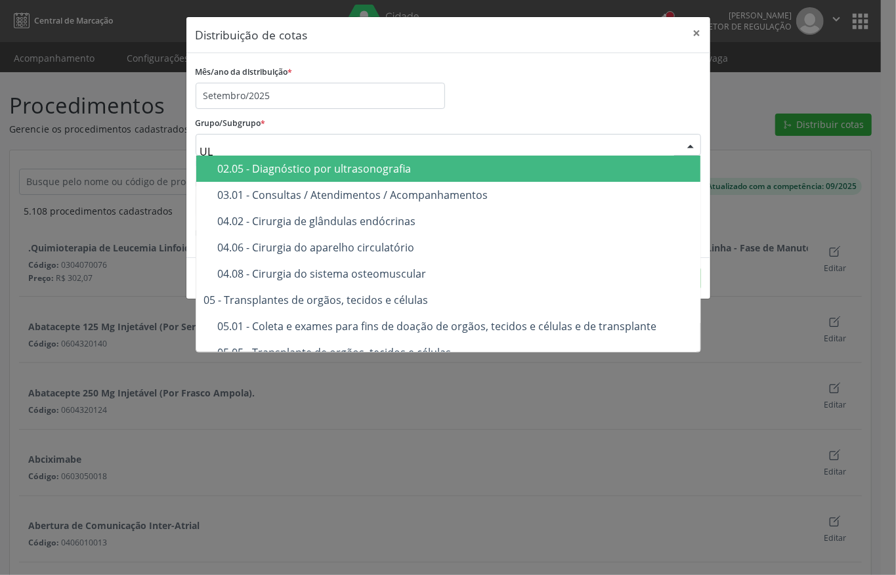
type input "ULT"
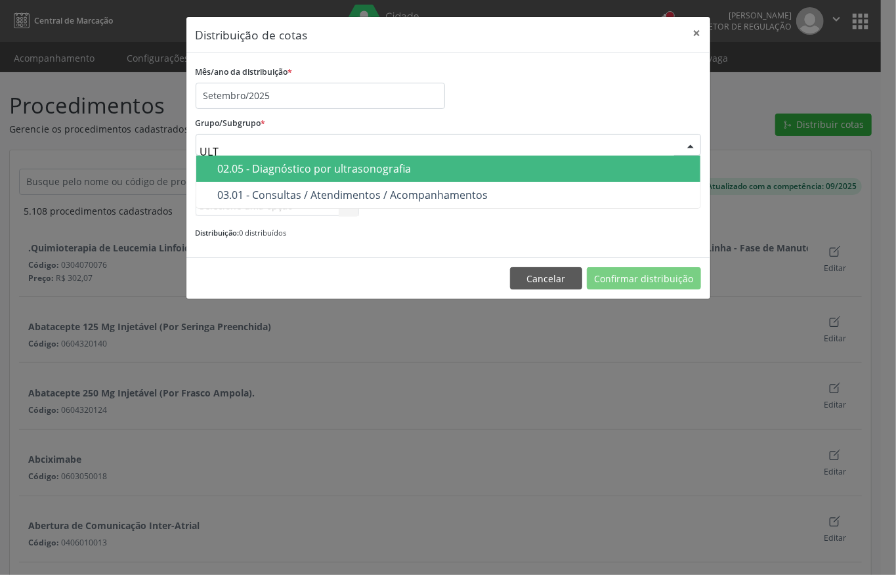
click at [345, 164] on div "02.05 - Diagnóstico por ultrasonografia" at bounding box center [455, 169] width 475 height 11
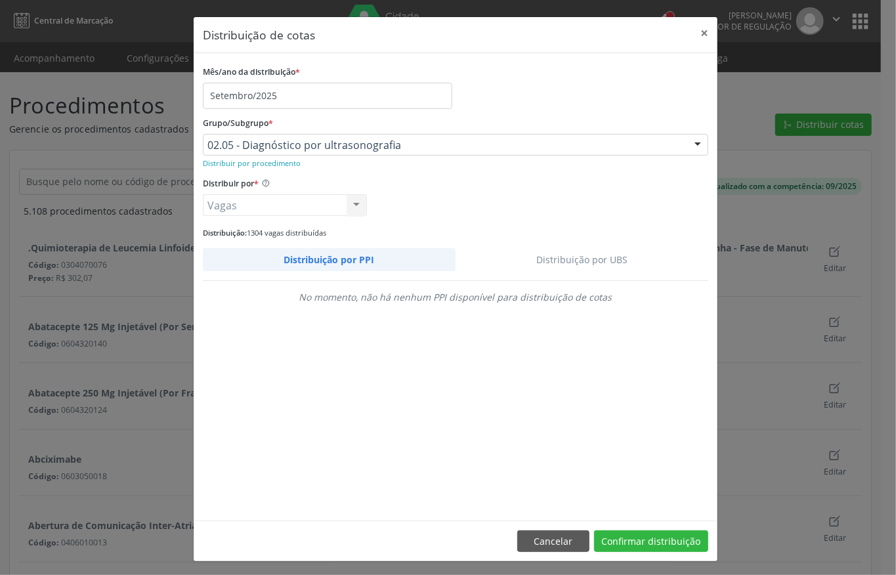
click at [616, 252] on link "Distribuição por UBS" at bounding box center [582, 259] width 253 height 23
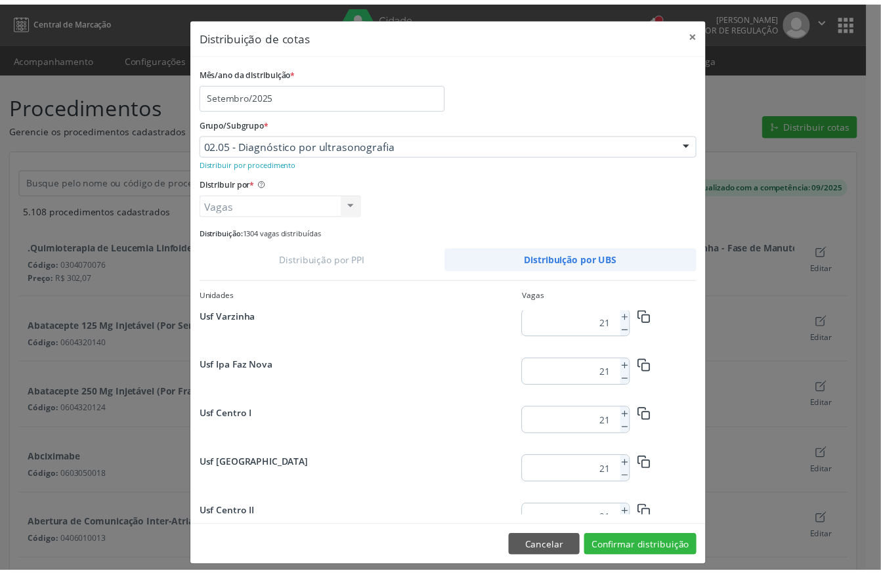
scroll to position [1689, 0]
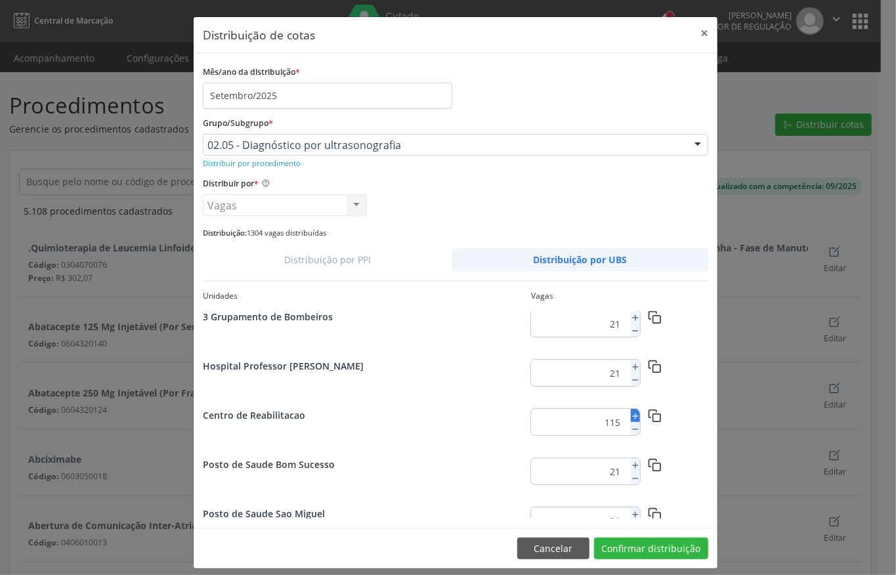
click at [631, 421] on icon at bounding box center [635, 416] width 9 height 9
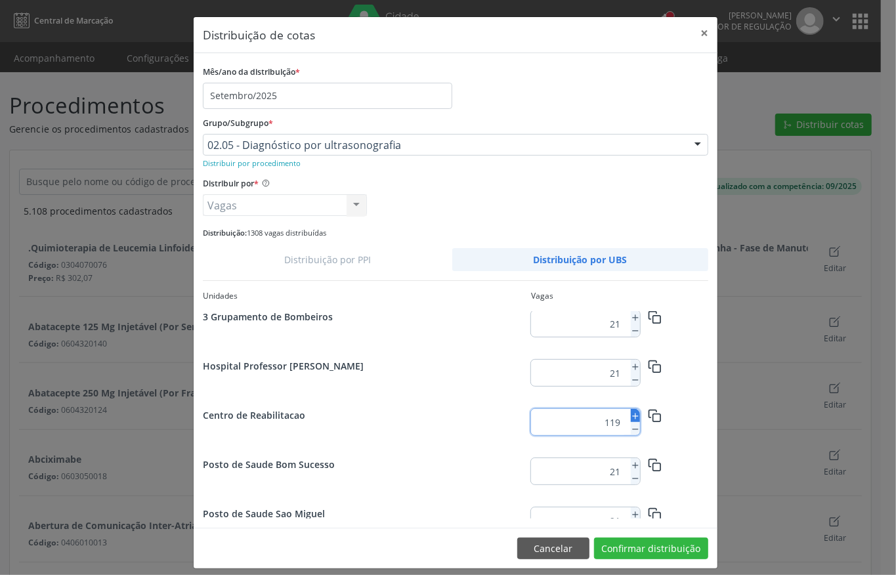
type input "120"
click at [631, 544] on button "Confirmar distribuição" at bounding box center [651, 549] width 114 height 22
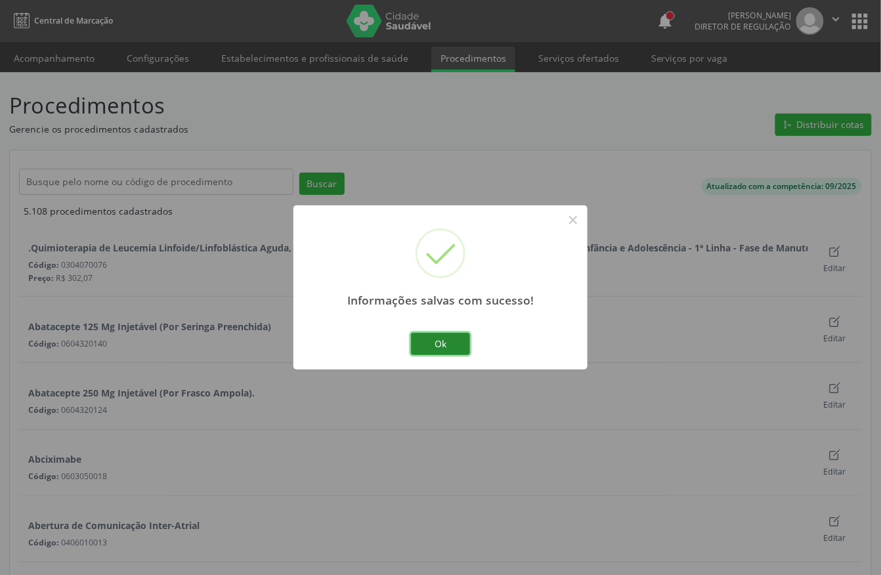
click at [437, 347] on button "Ok" at bounding box center [440, 344] width 59 height 22
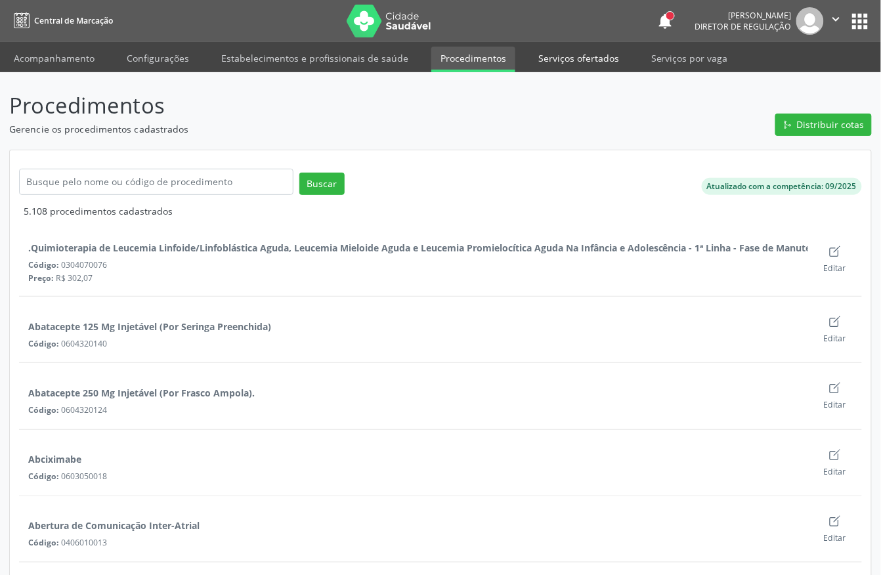
click at [584, 51] on link "Serviços ofertados" at bounding box center [578, 58] width 99 height 23
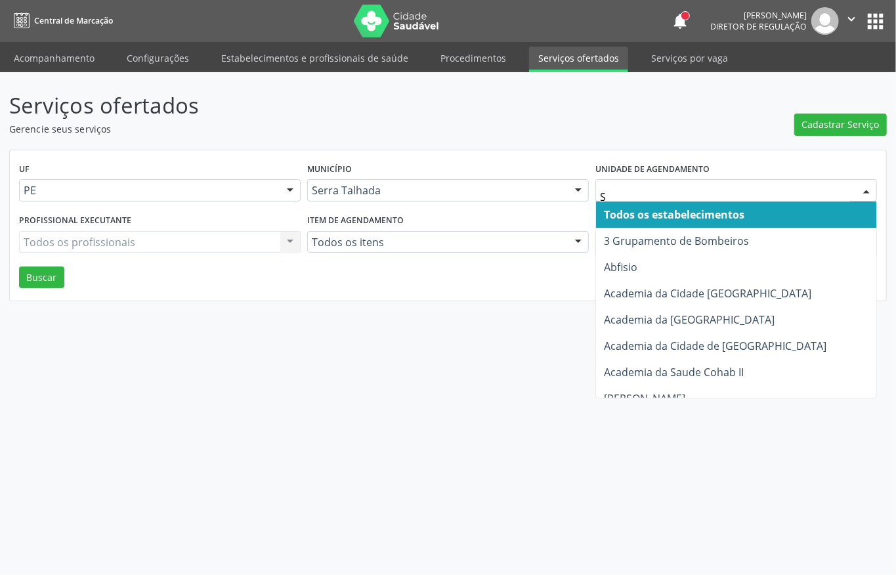
type input "S B"
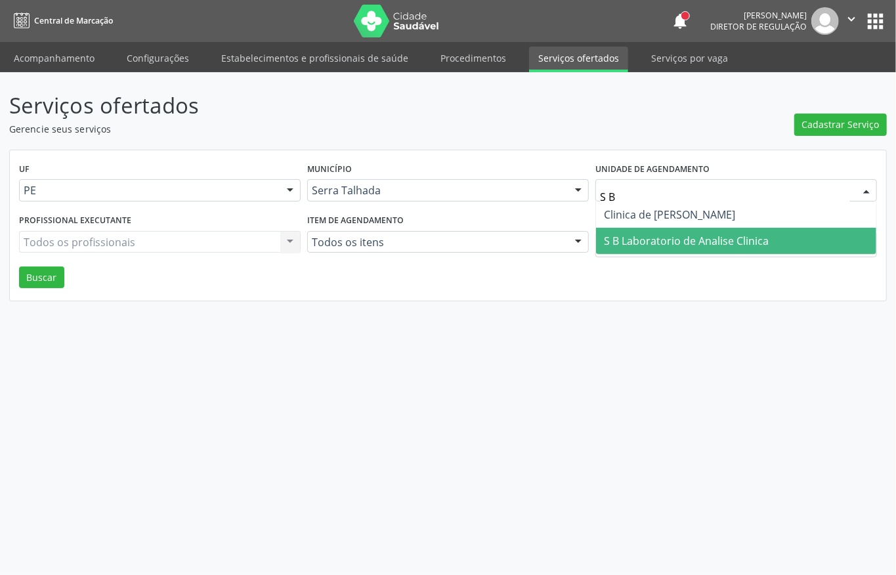
click at [680, 243] on span "S B Laboratorio de Analise Clinica" at bounding box center [686, 241] width 165 height 14
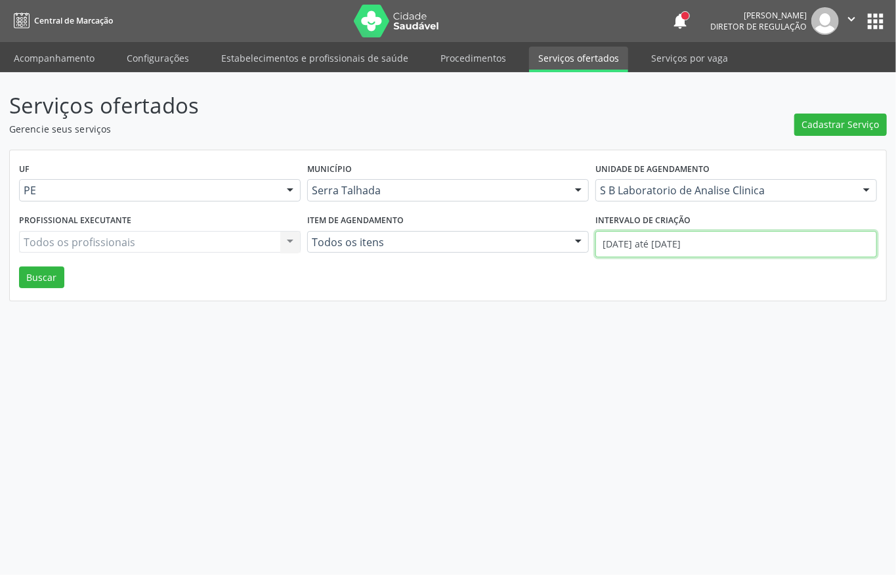
click at [680, 243] on input "[DATE] até [DATE]" at bounding box center [737, 244] width 282 height 26
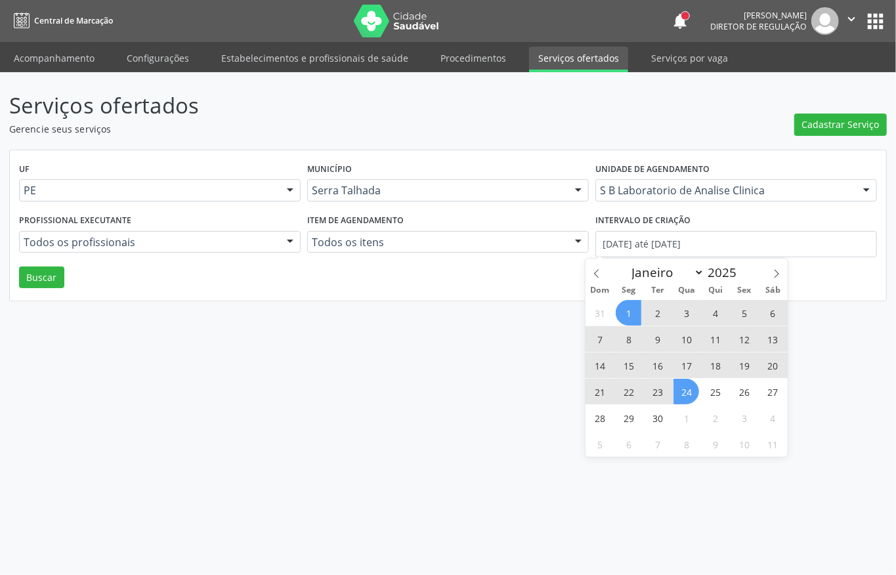
click at [133, 324] on div "Serviços ofertados Gerencie seus serviços Cadastrar Serviço UF PE PE Nenhum res…" at bounding box center [448, 323] width 896 height 503
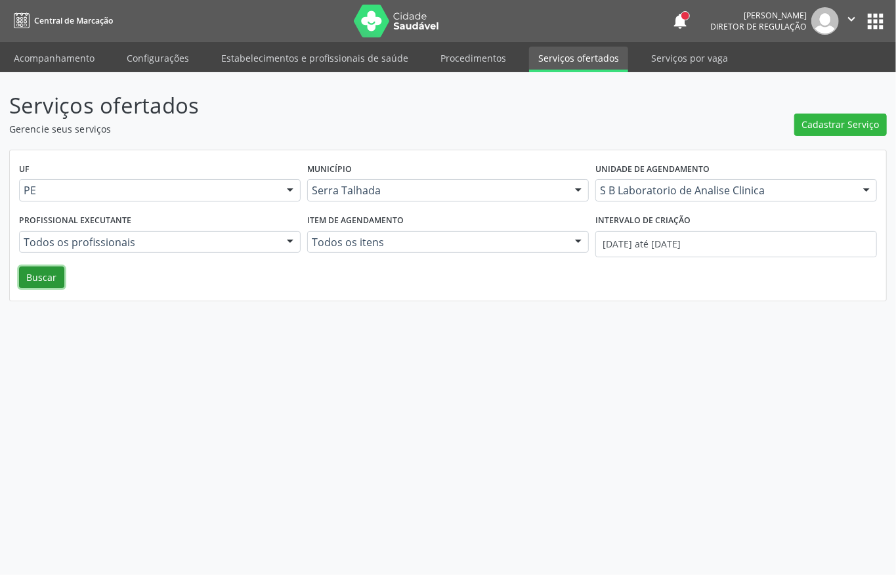
click at [51, 281] on button "Buscar" at bounding box center [41, 278] width 45 height 22
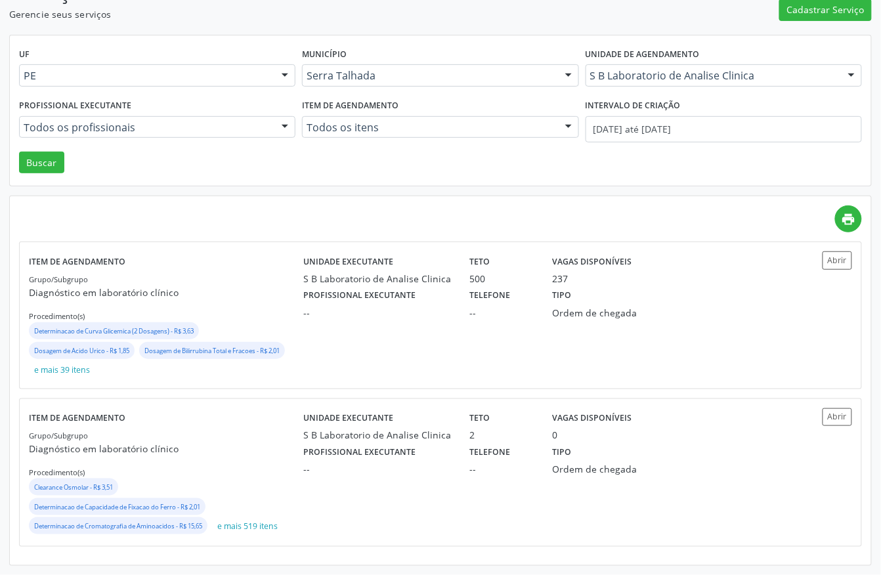
scroll to position [117, 0]
click at [360, 337] on div "Unidade executante S B Laboratorio de Analise Clinica Teto 500 Vagas disponívei…" at bounding box center [543, 315] width 481 height 127
